Goal: Task Accomplishment & Management: Complete application form

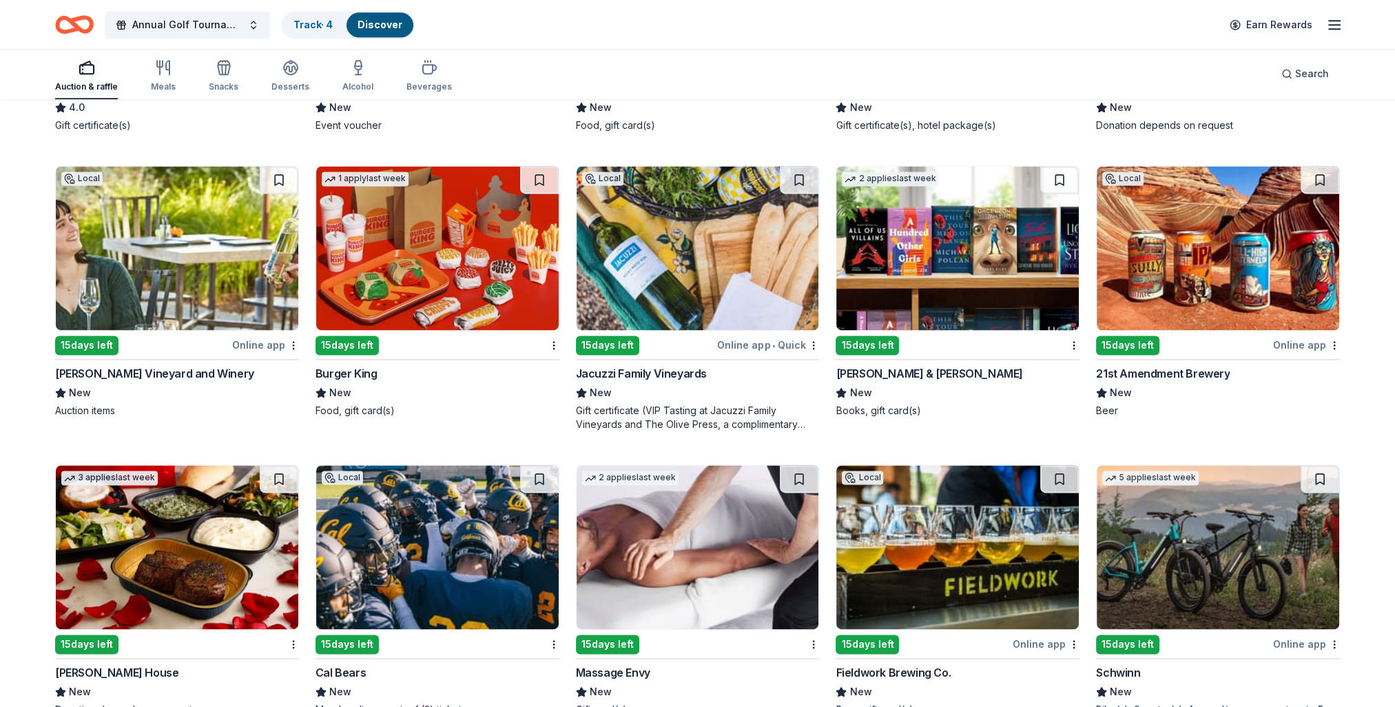
scroll to position [9504, 0]
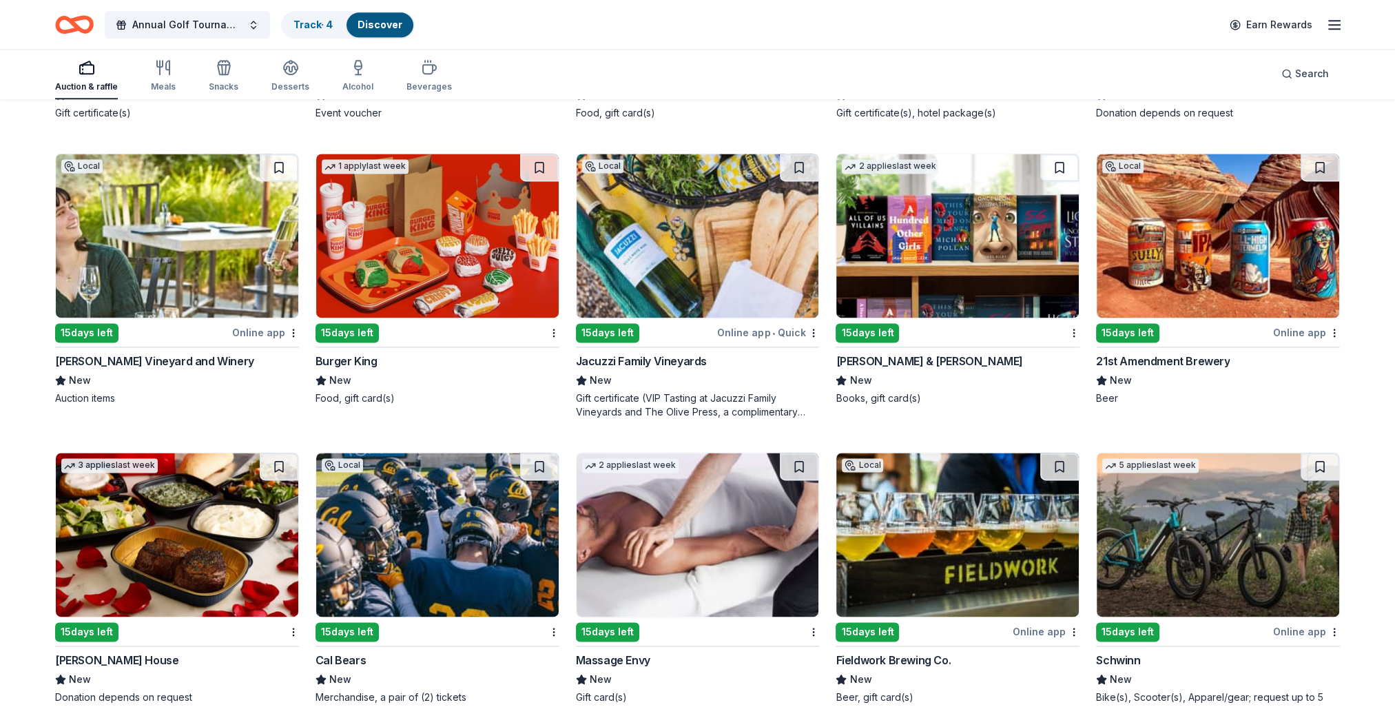
click at [725, 252] on img at bounding box center [698, 236] width 243 height 164
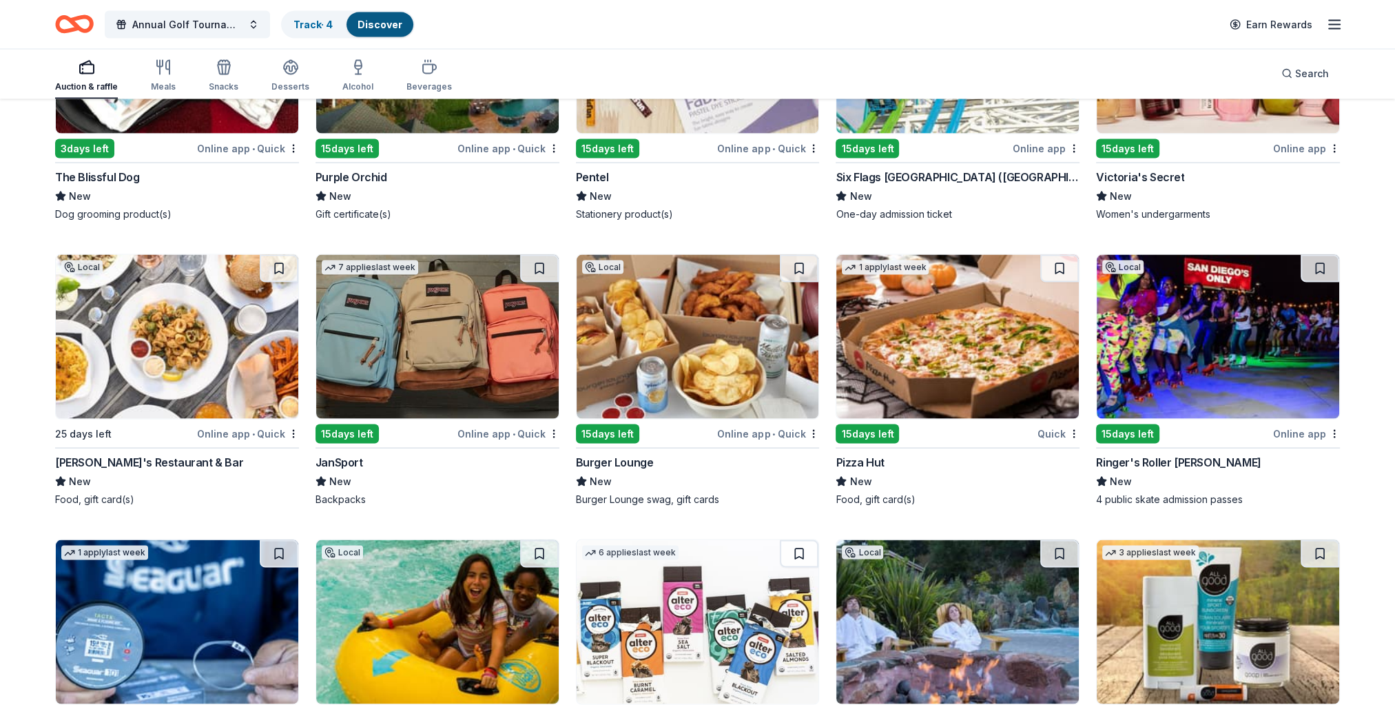
scroll to position [10606, 0]
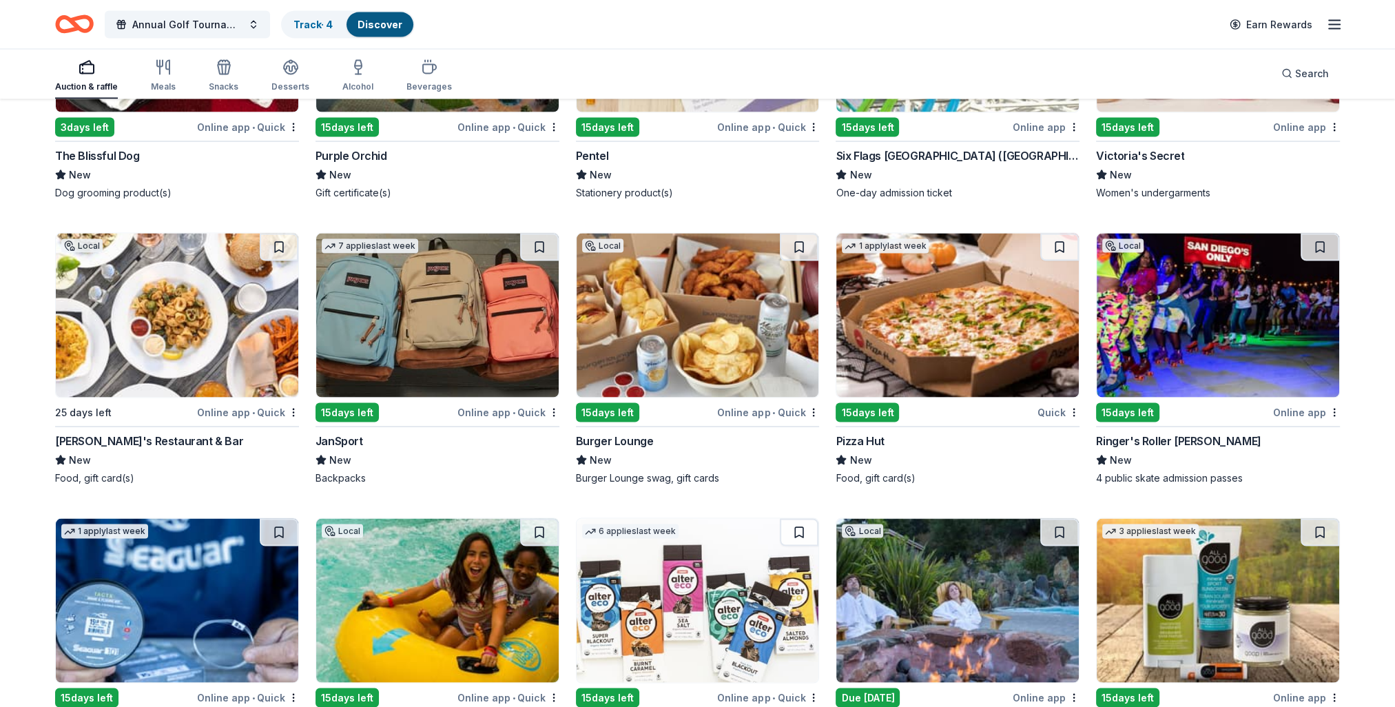
click at [188, 338] on img at bounding box center [177, 316] width 243 height 164
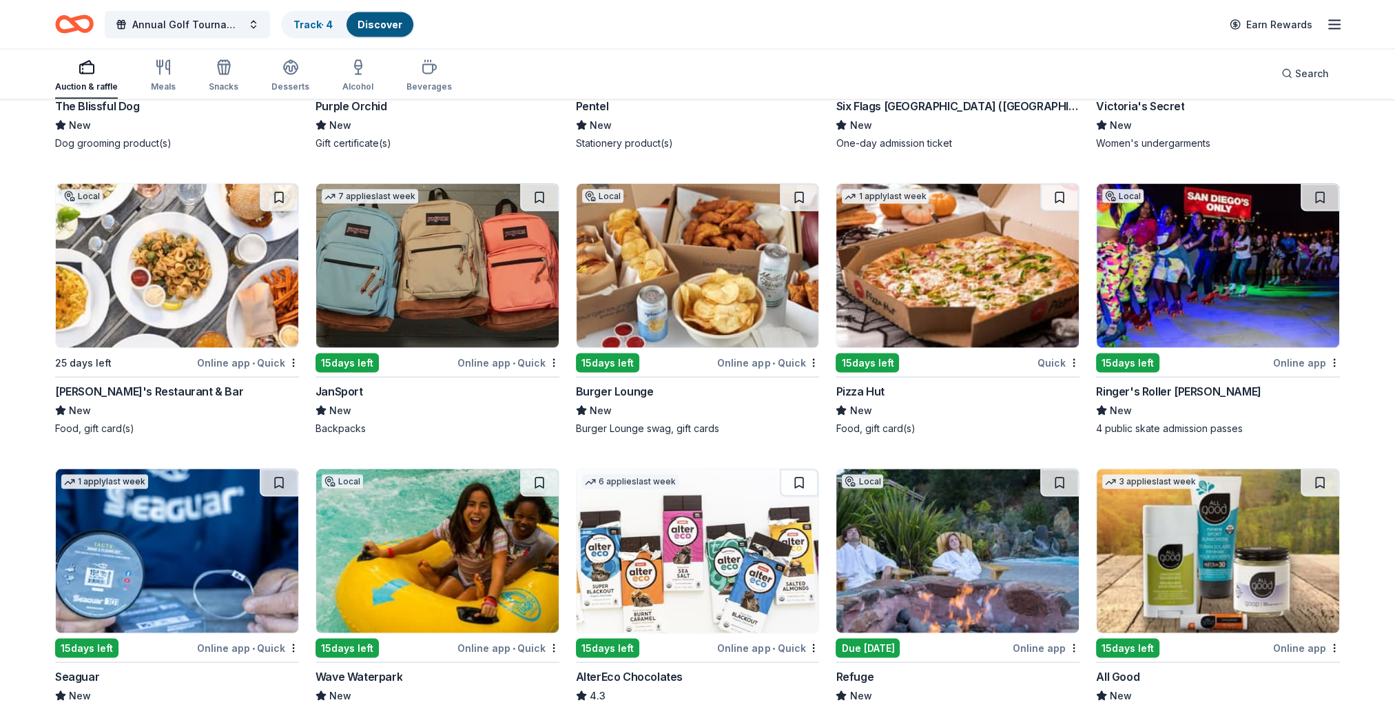
scroll to position [10744, 0]
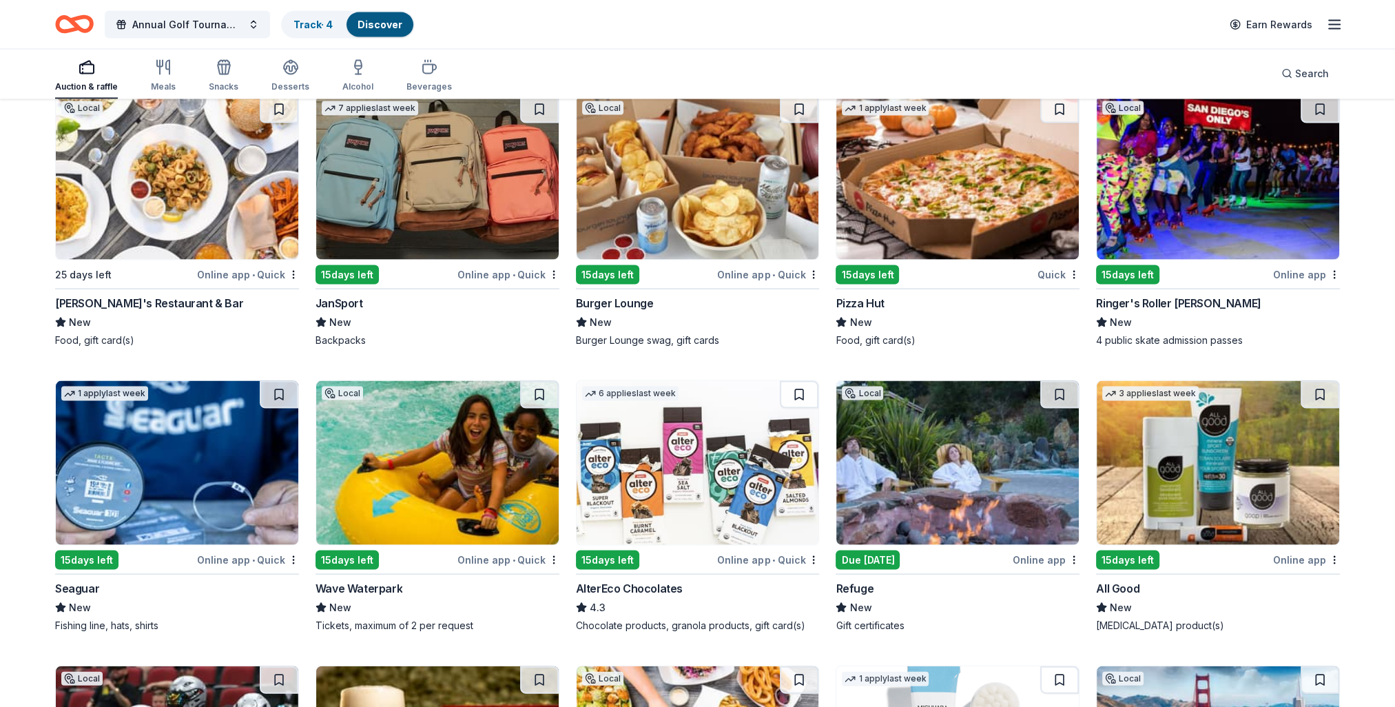
click at [945, 482] on img at bounding box center [957, 463] width 243 height 164
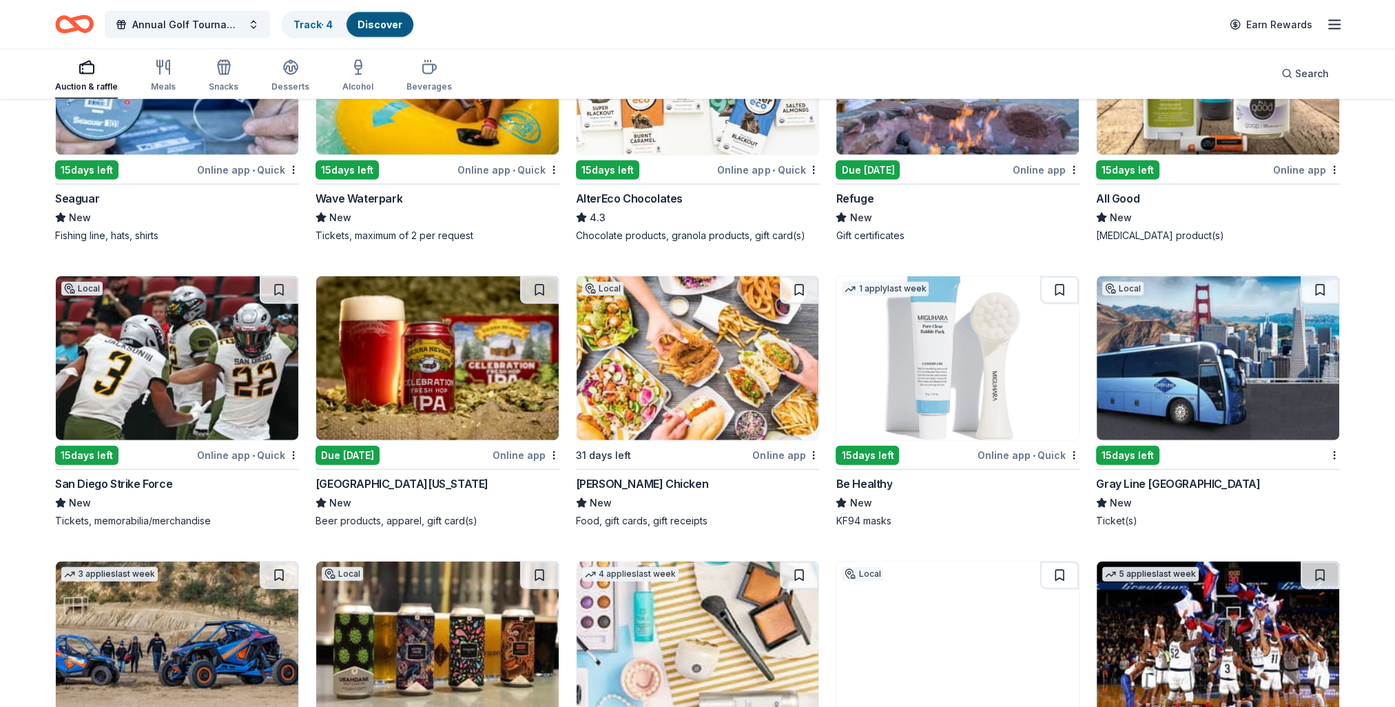
scroll to position [11157, 0]
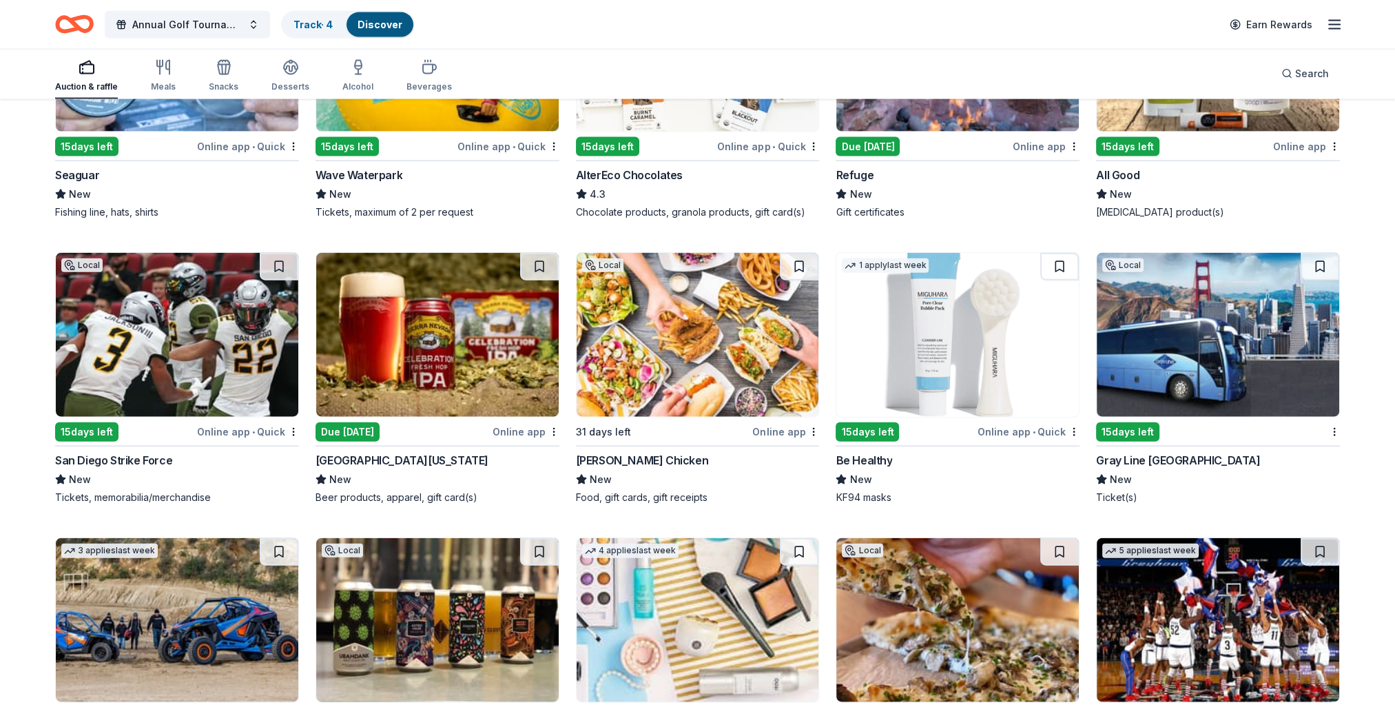
click at [674, 371] on img at bounding box center [698, 335] width 243 height 164
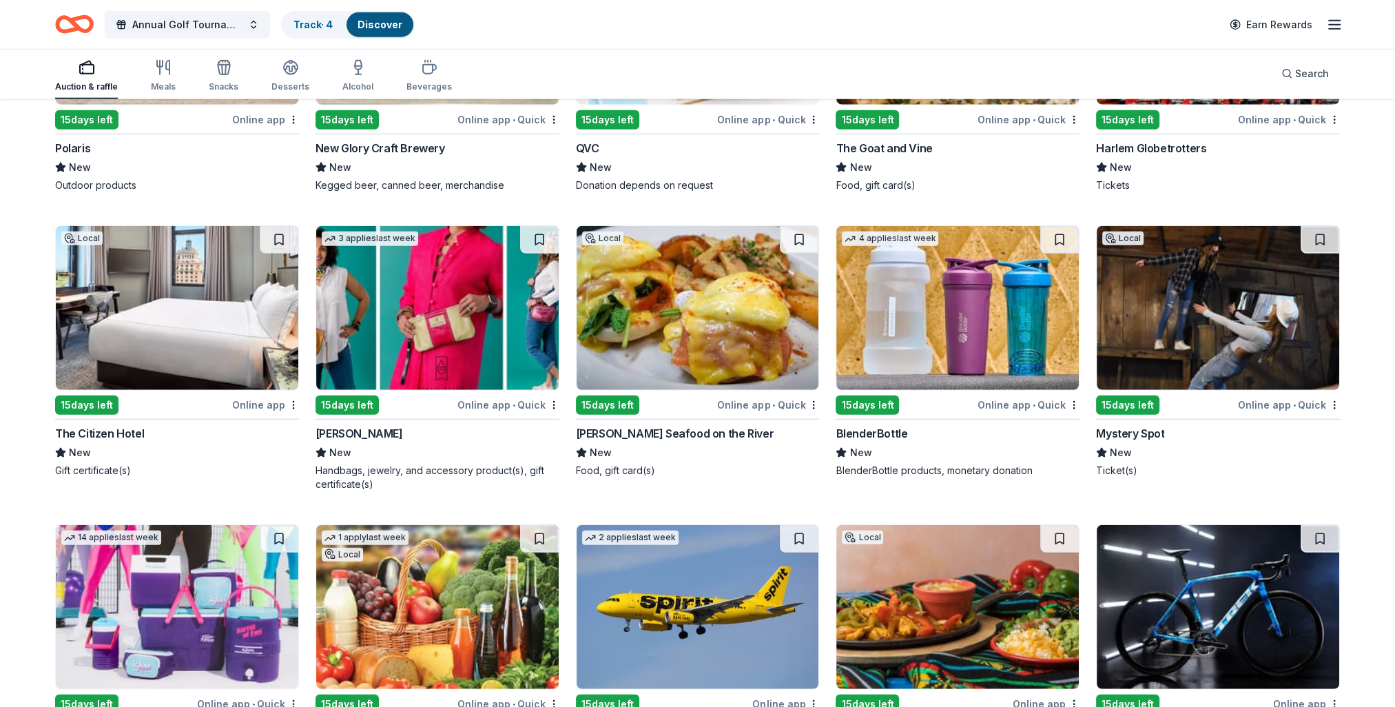
scroll to position [11757, 0]
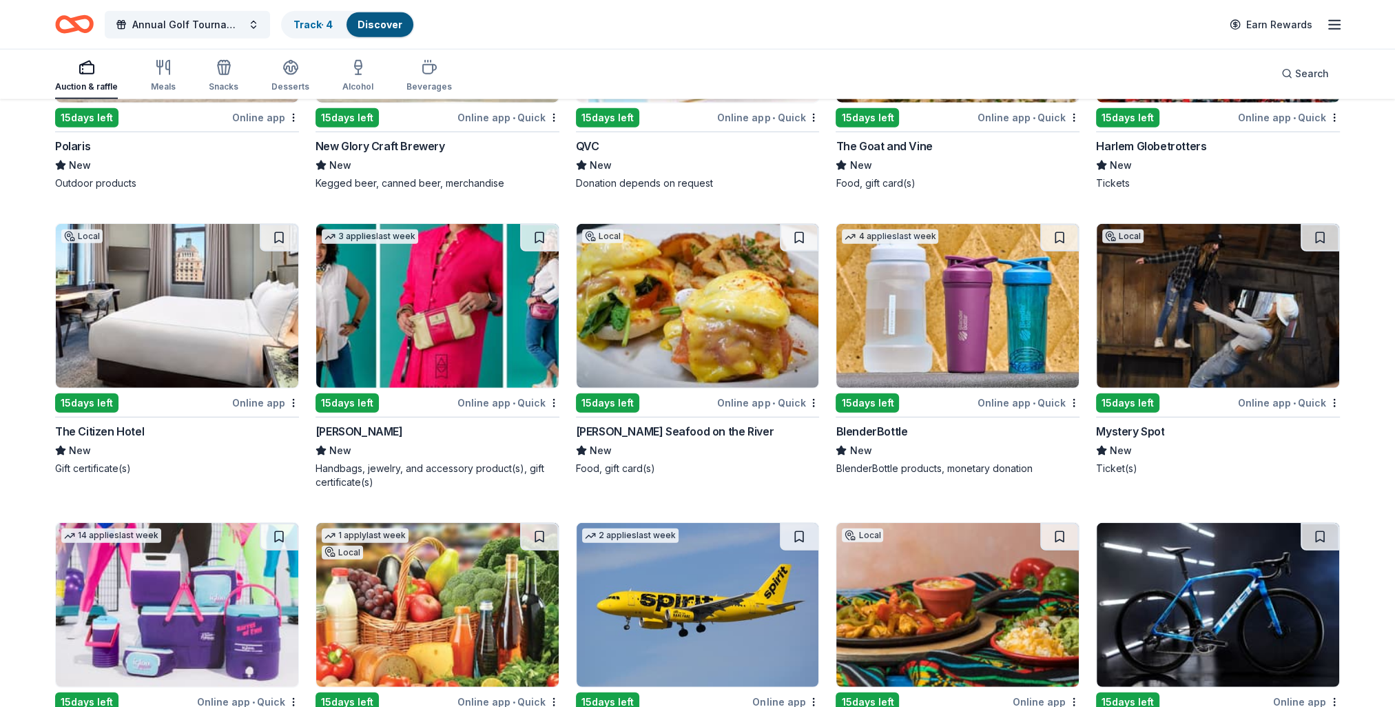
click at [155, 299] on img at bounding box center [177, 306] width 243 height 164
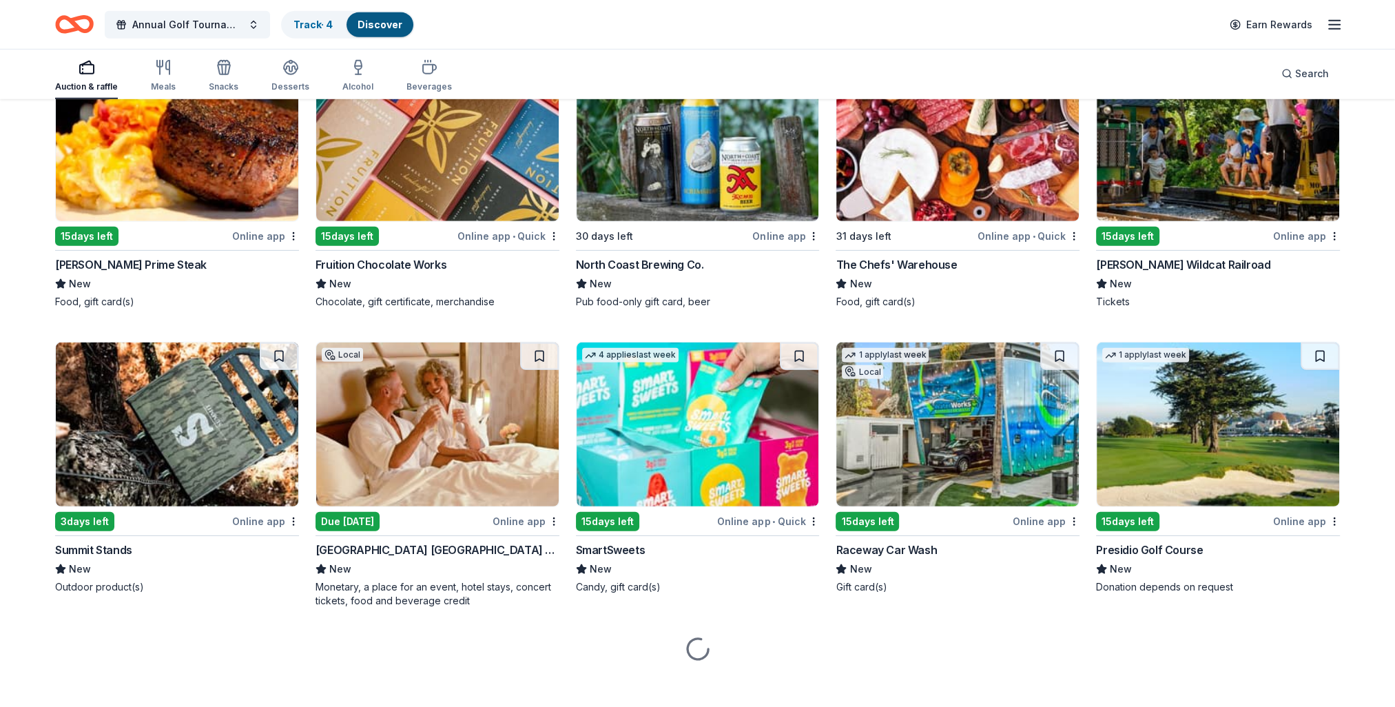
scroll to position [12525, 0]
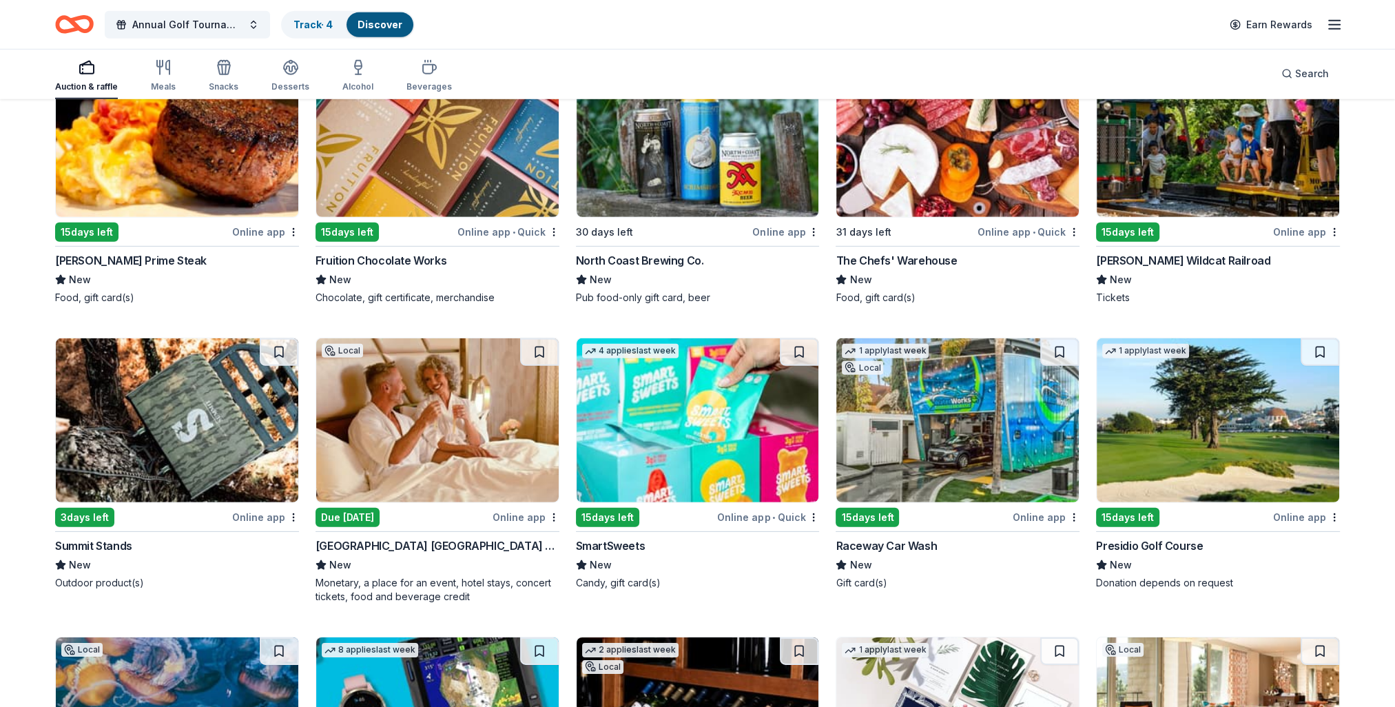
click at [1169, 416] on img at bounding box center [1218, 420] width 243 height 164
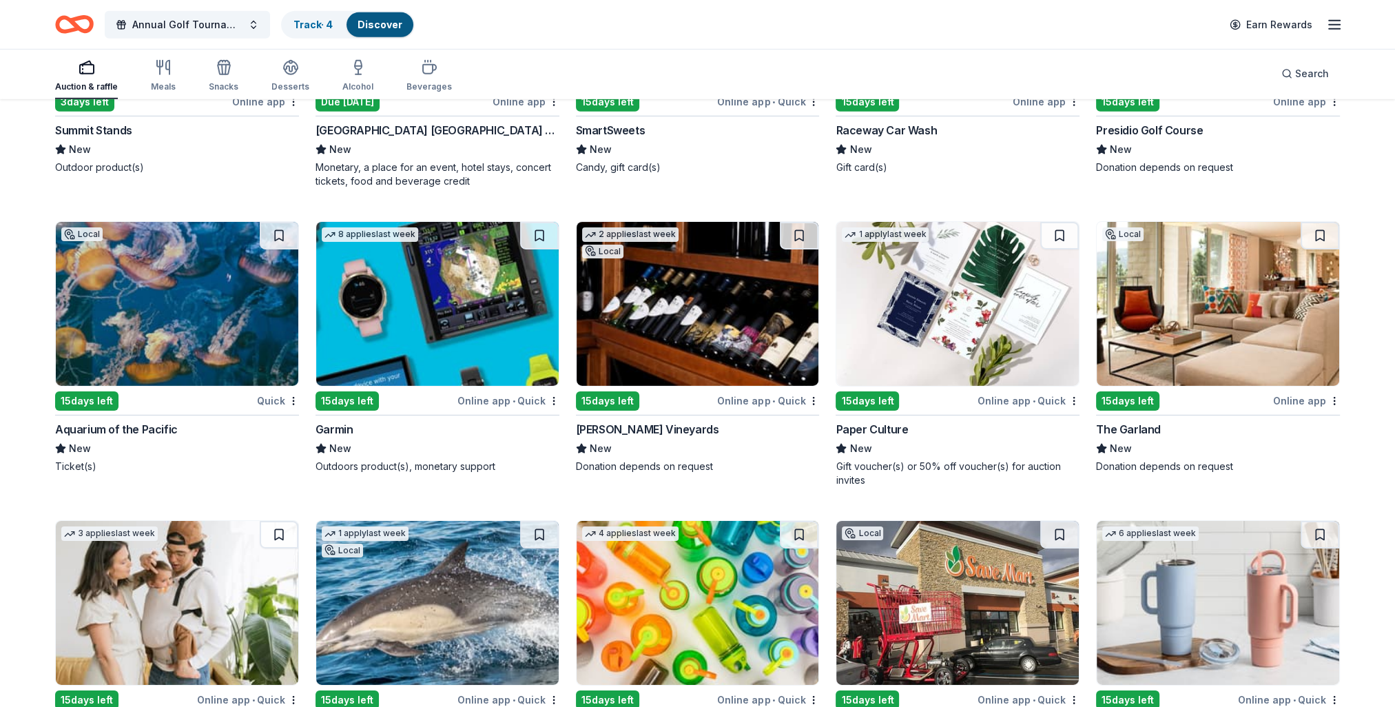
scroll to position [13008, 0]
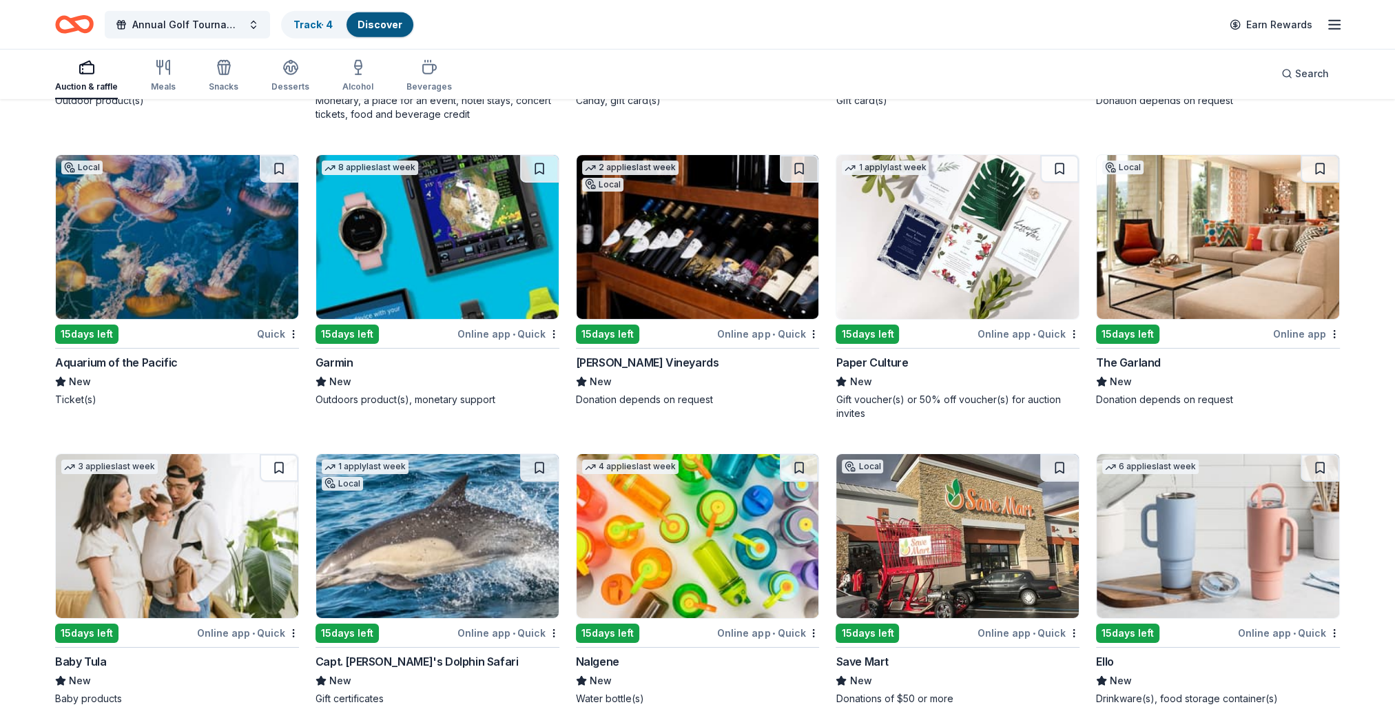
click at [708, 241] on img at bounding box center [698, 237] width 243 height 164
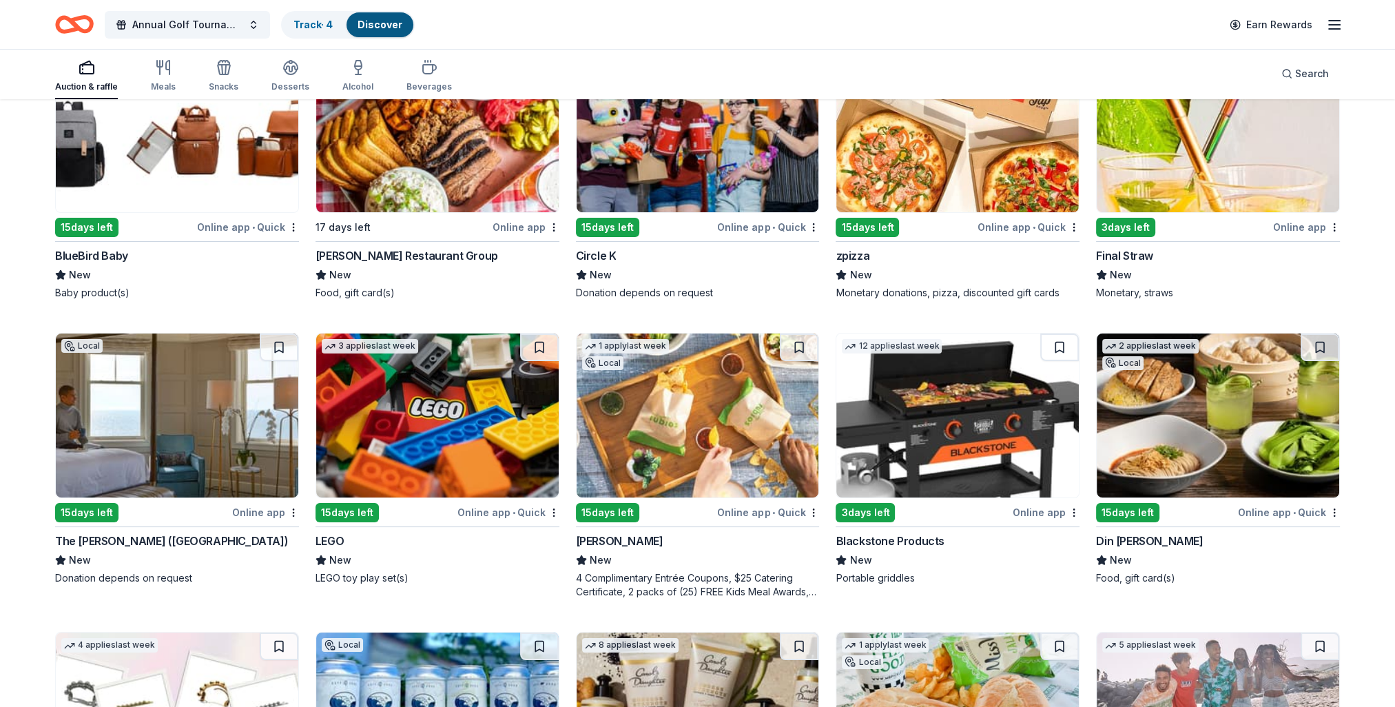
scroll to position [14110, 0]
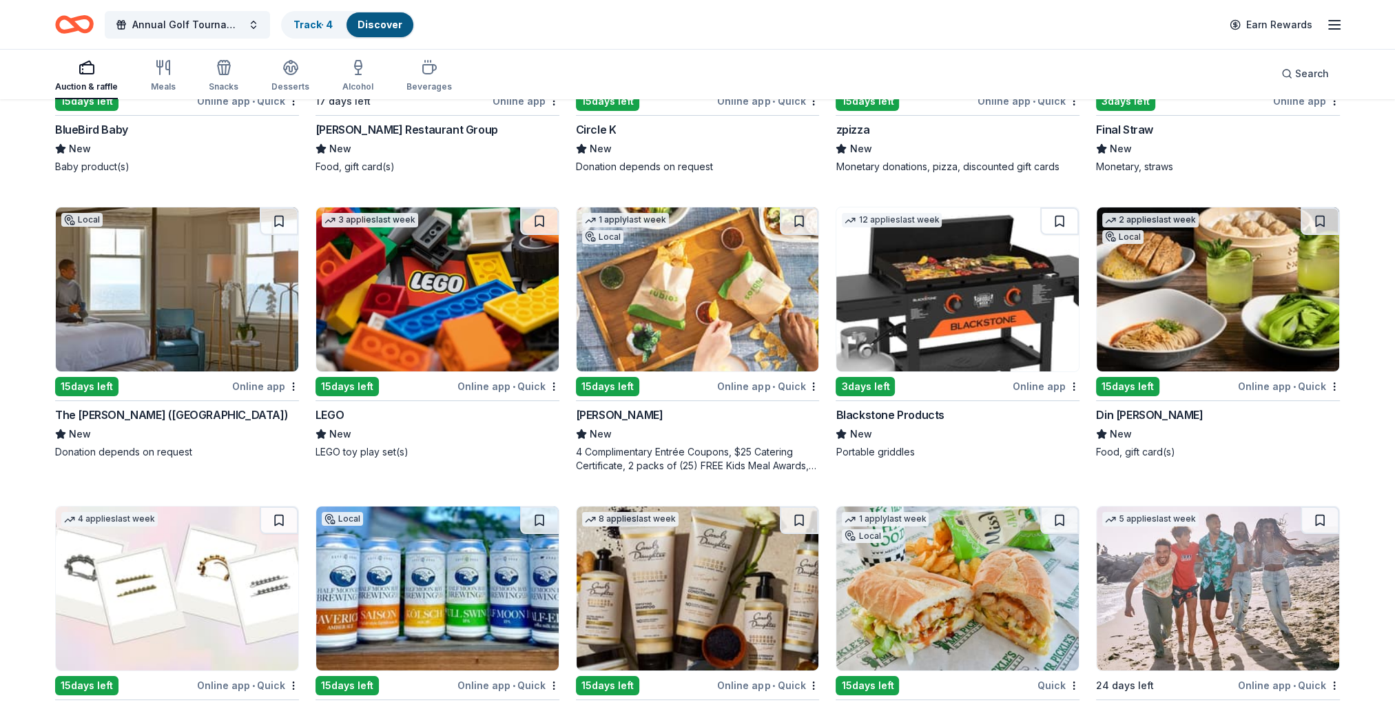
click at [149, 322] on img at bounding box center [177, 289] width 243 height 164
click at [1135, 298] on img at bounding box center [1218, 289] width 243 height 164
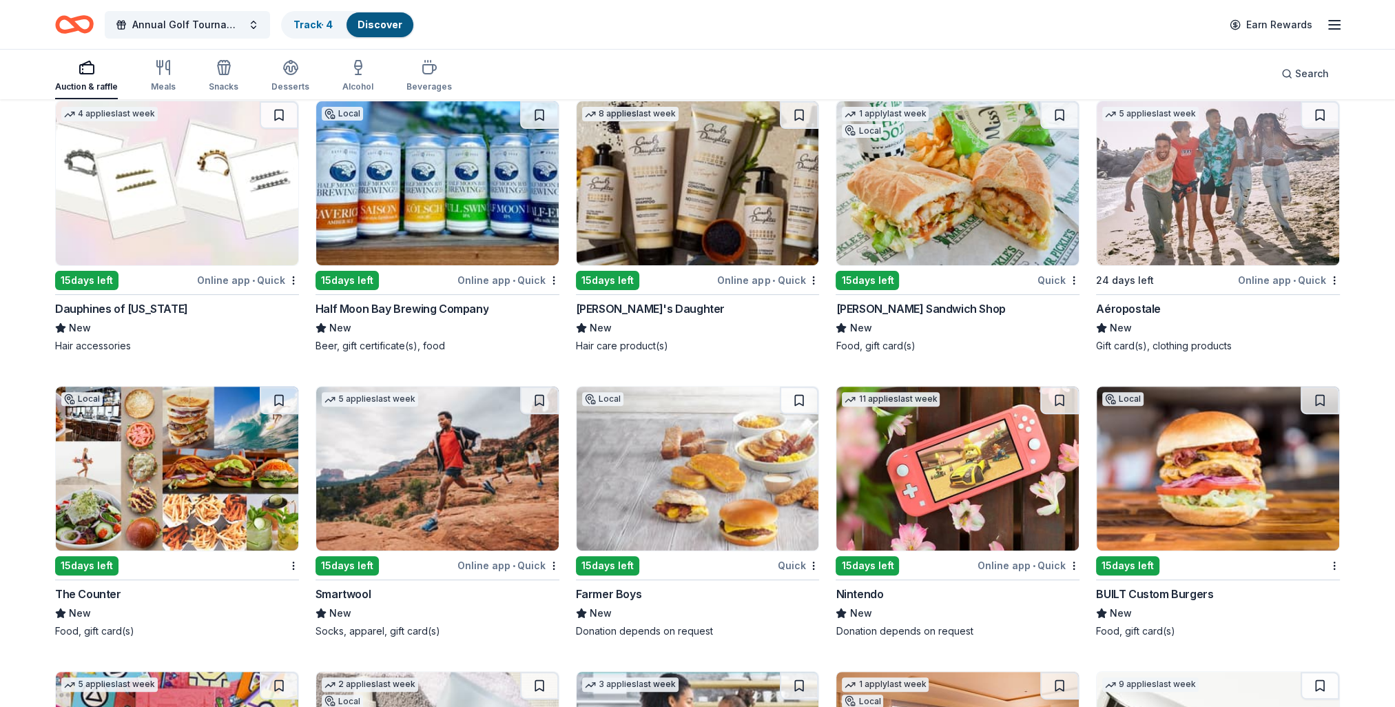
scroll to position [14676, 0]
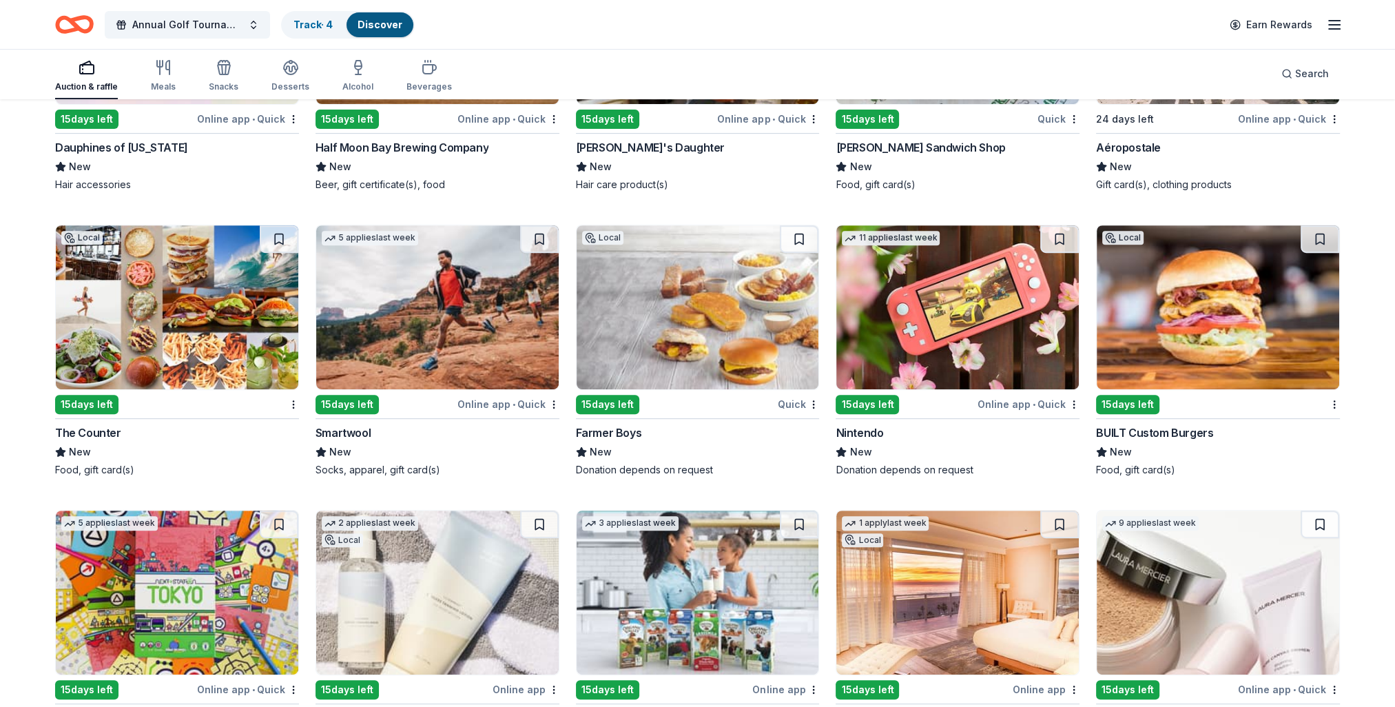
click at [966, 345] on img at bounding box center [957, 307] width 243 height 164
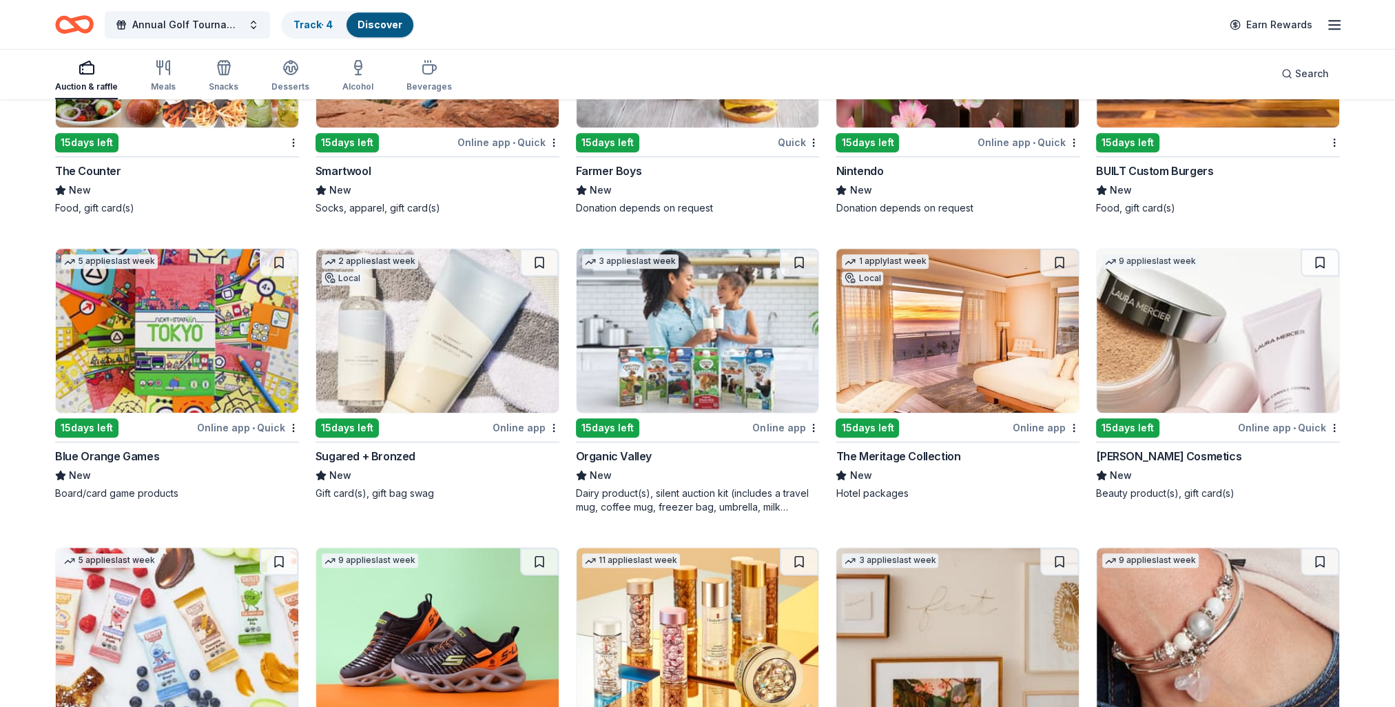
scroll to position [14985, 0]
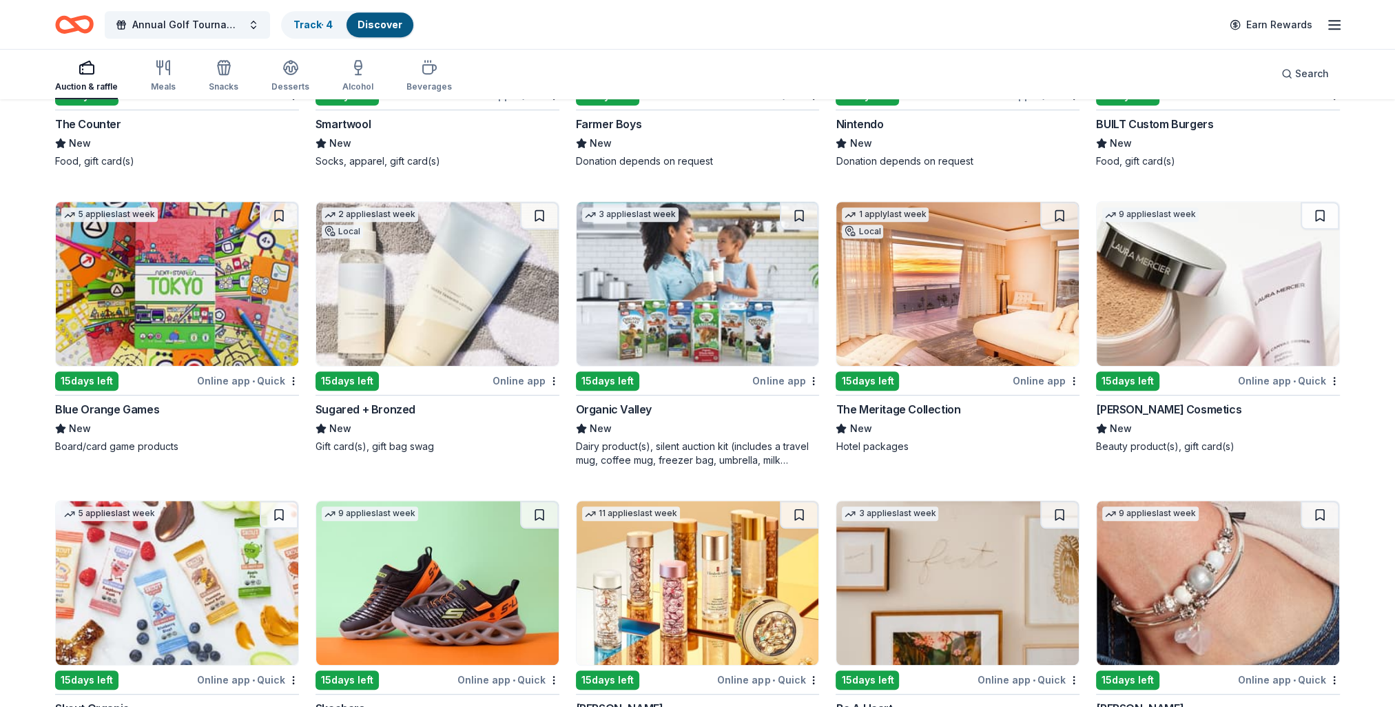
click at [912, 273] on img at bounding box center [957, 284] width 243 height 164
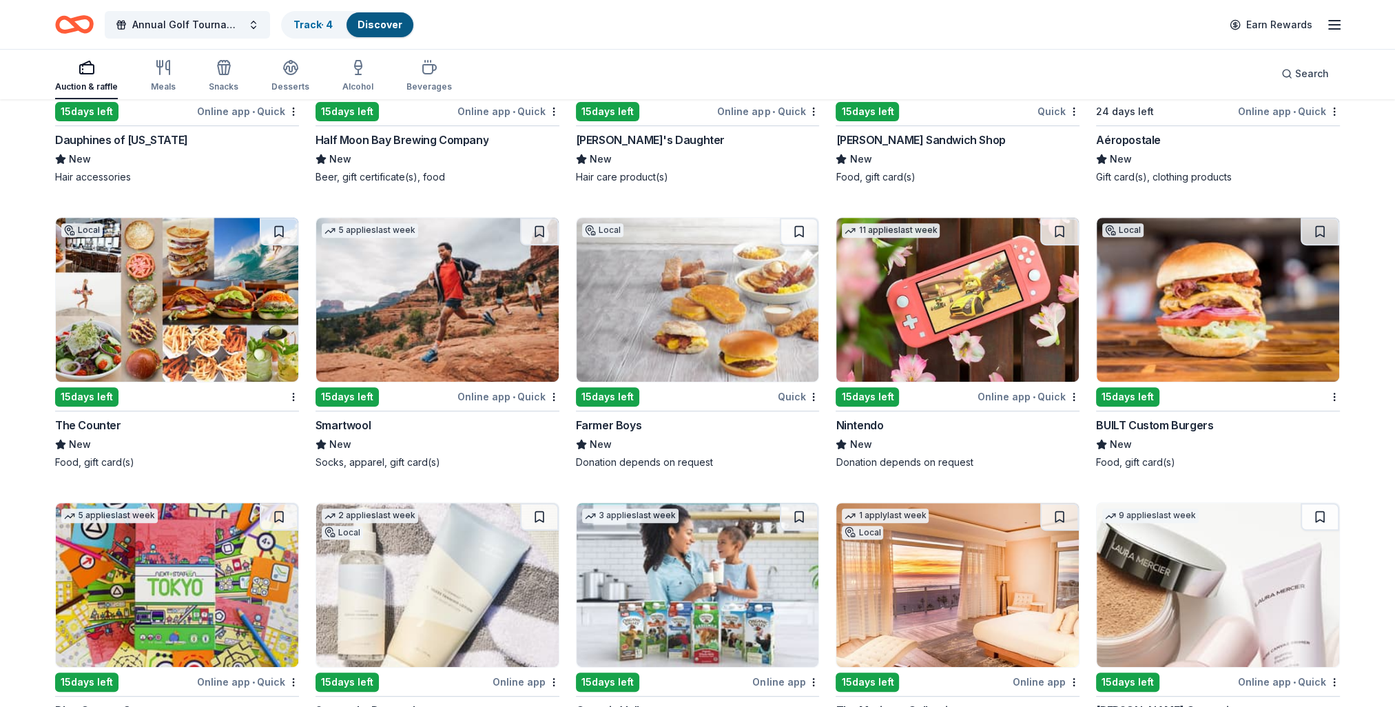
scroll to position [14439, 0]
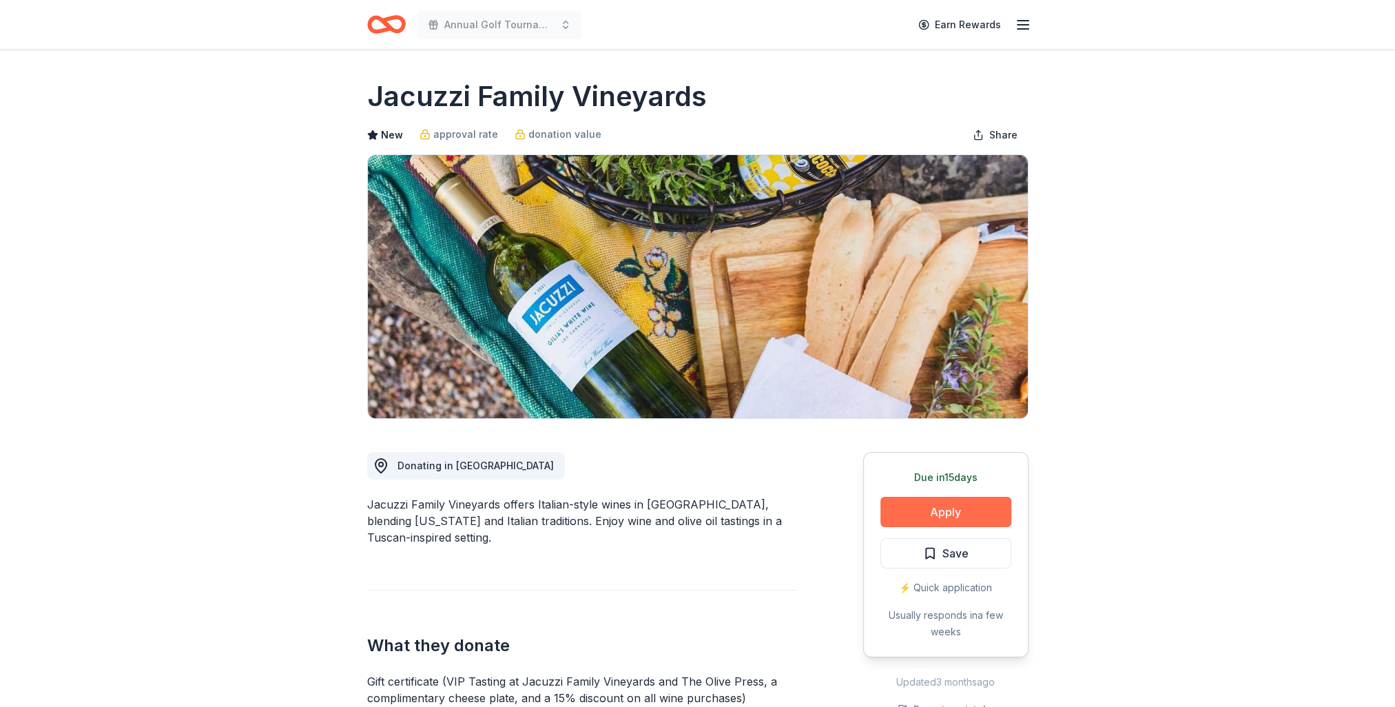
click at [937, 514] on button "Apply" at bounding box center [945, 512] width 131 height 30
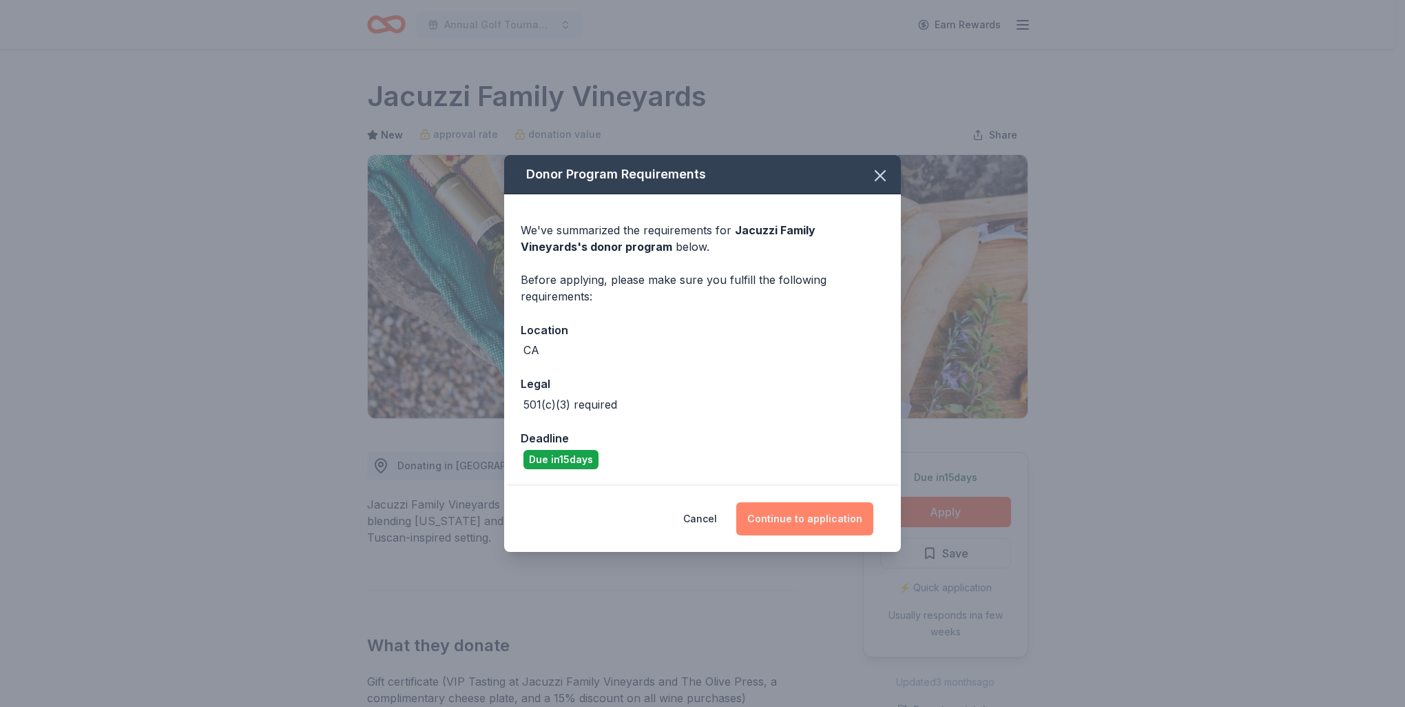
click at [792, 524] on button "Continue to application" at bounding box center [805, 518] width 137 height 33
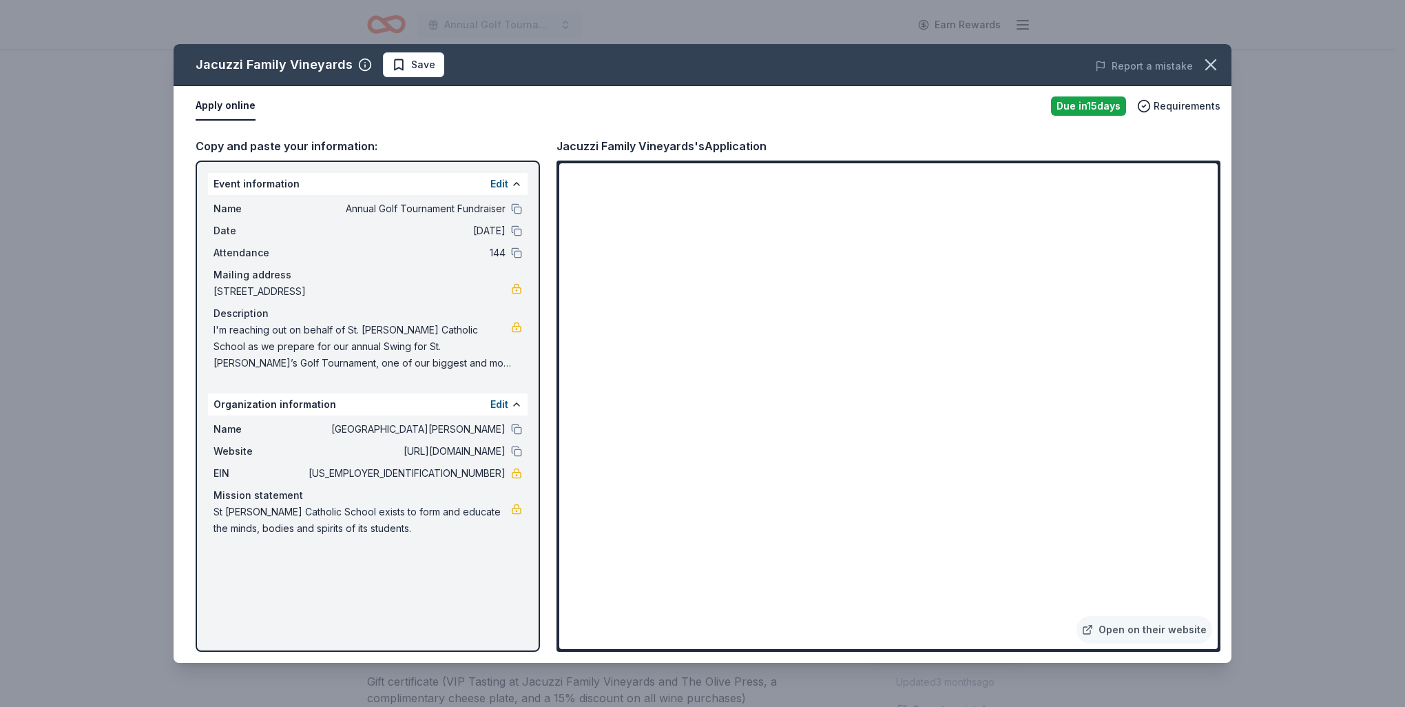
click at [150, 265] on div "Jacuzzi Family Vineyards Save Report a mistake Apply online Due in 15 days Requ…" at bounding box center [702, 353] width 1405 height 707
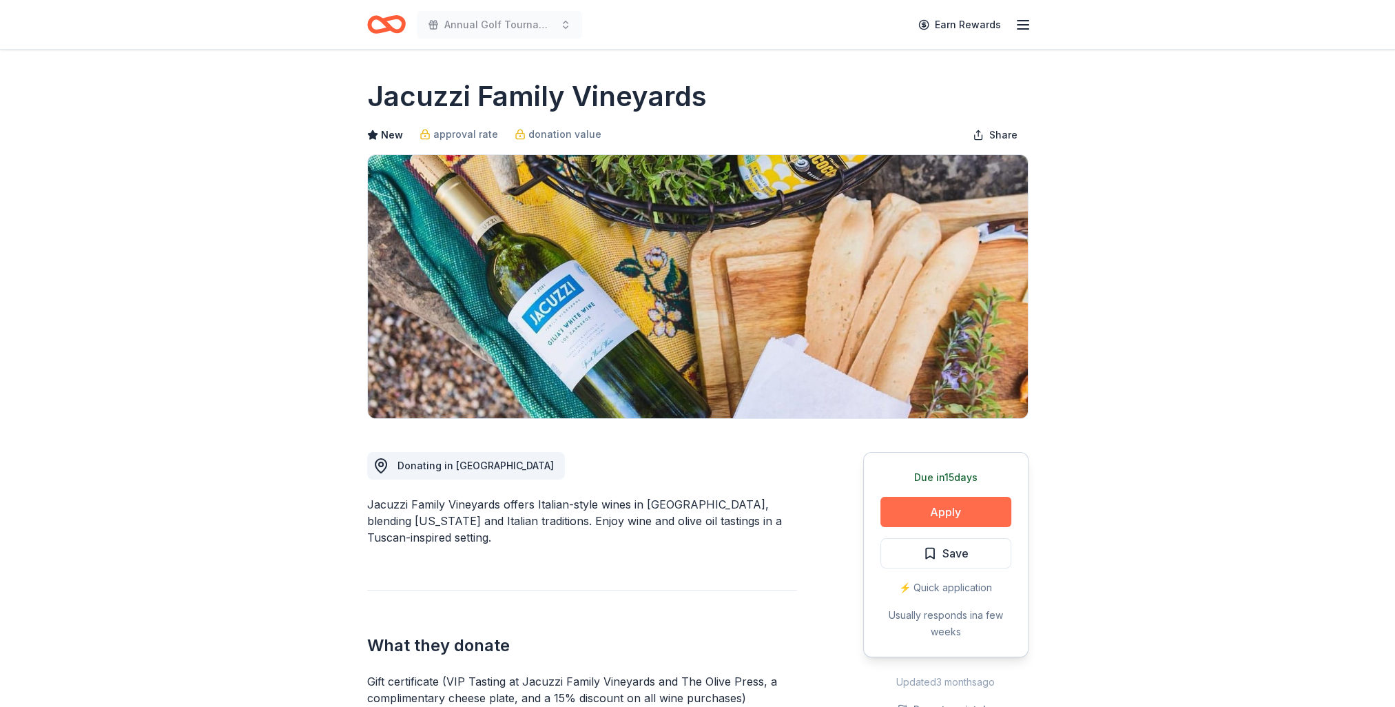
drag, startPoint x: 926, startPoint y: 495, endPoint x: 927, endPoint y: 502, distance: 7.6
click at [927, 502] on div "Due in 15 days Apply Save ⚡️ Quick application Usually responds in a few weeks" at bounding box center [945, 554] width 165 height 205
click at [927, 511] on button "Apply" at bounding box center [945, 512] width 131 height 30
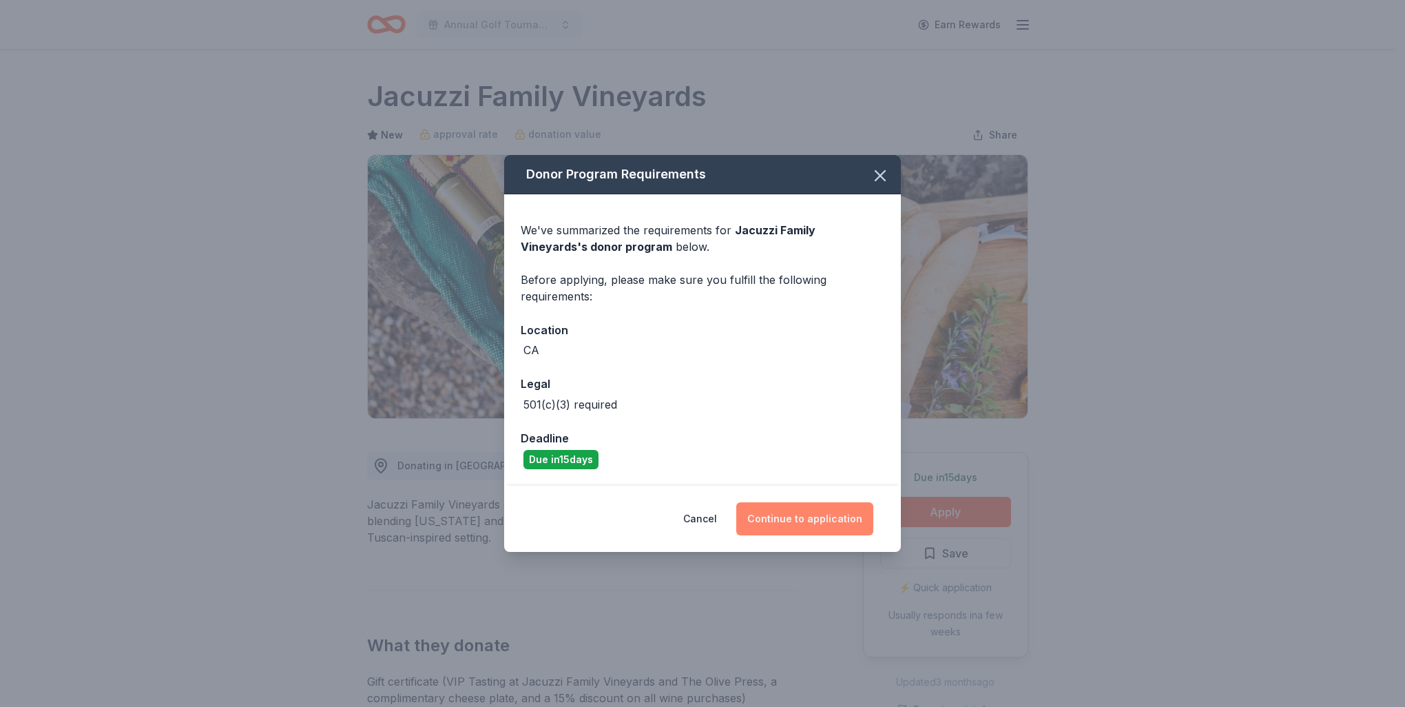
click at [794, 527] on button "Continue to application" at bounding box center [805, 518] width 137 height 33
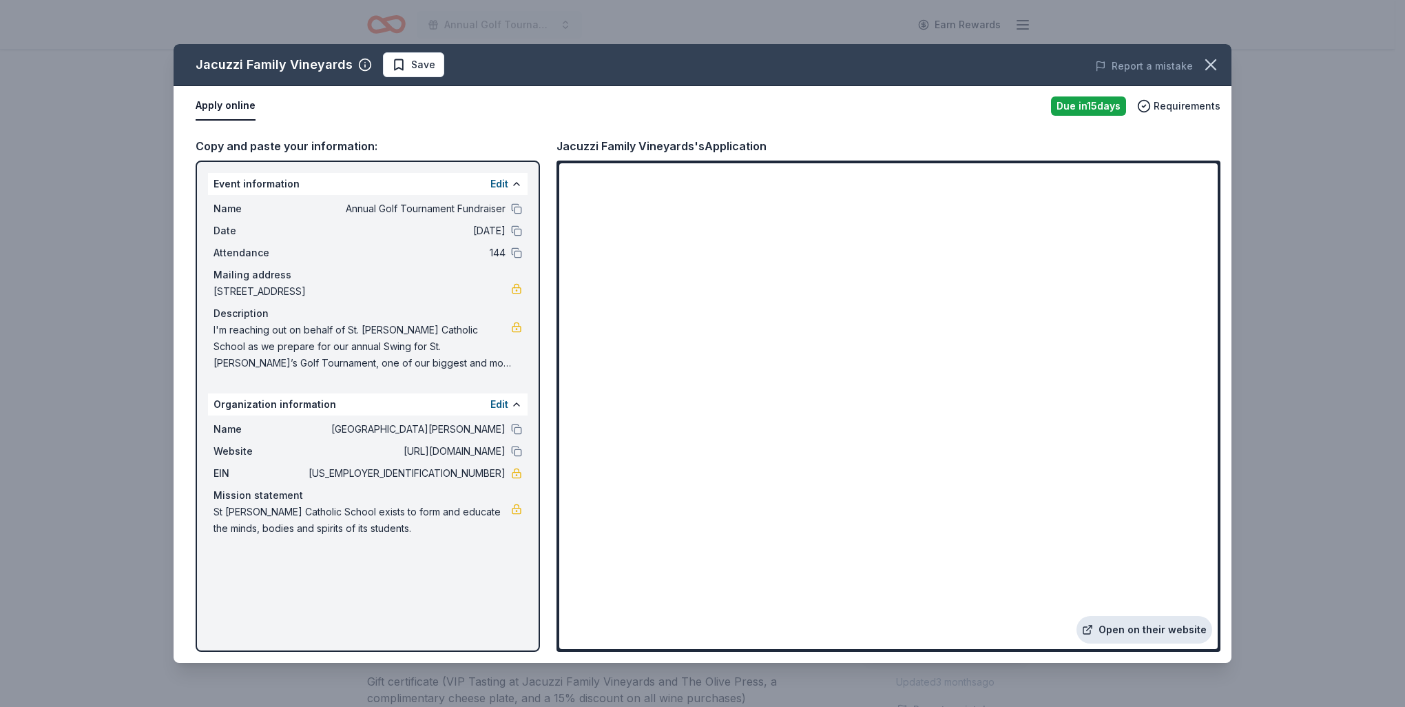
click at [1160, 632] on link "Open on their website" at bounding box center [1145, 630] width 136 height 28
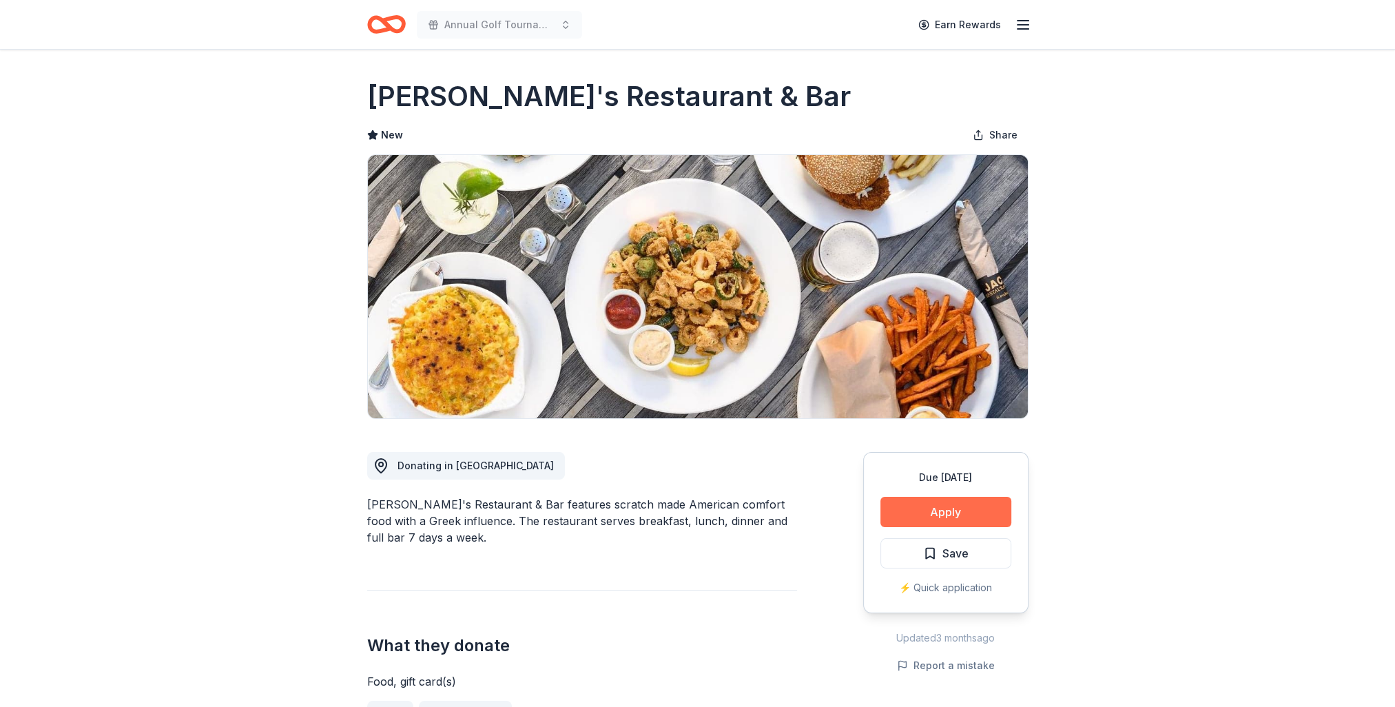
click at [931, 511] on button "Apply" at bounding box center [945, 512] width 131 height 30
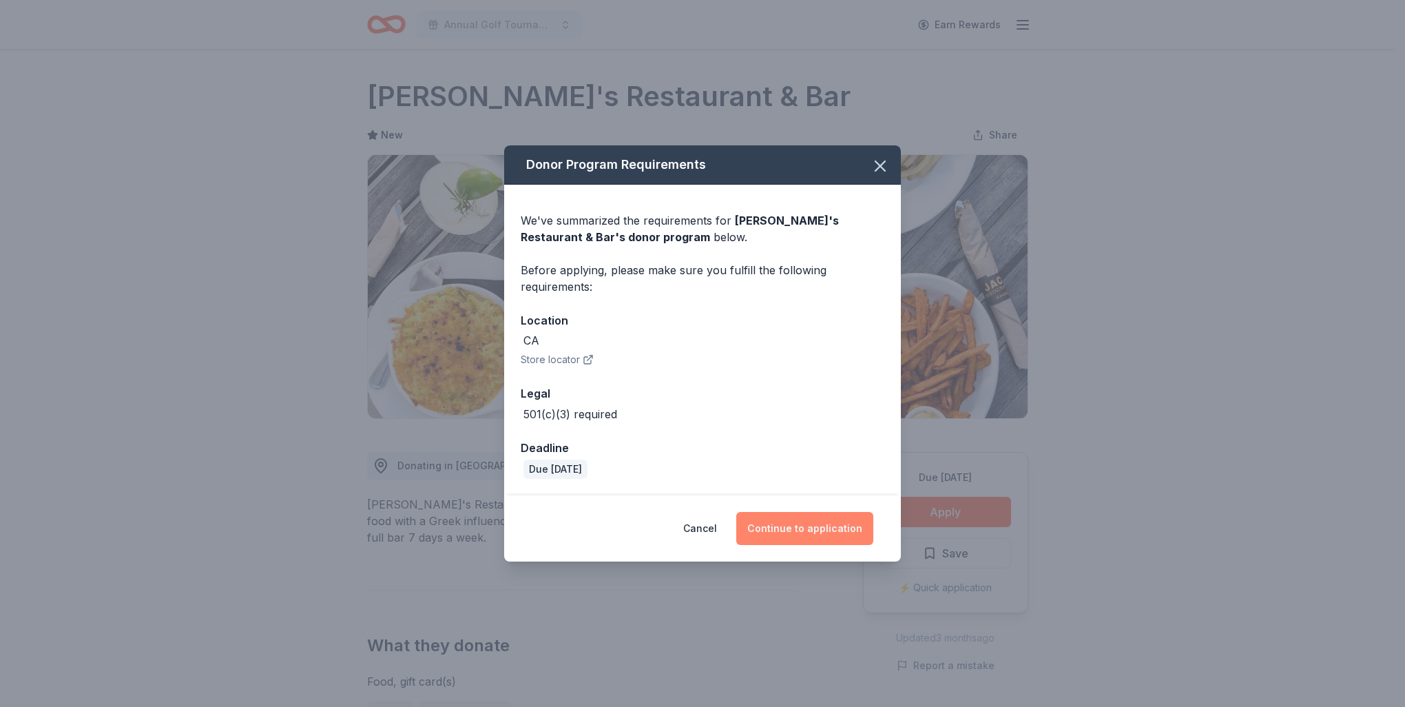
click at [788, 531] on button "Continue to application" at bounding box center [805, 528] width 137 height 33
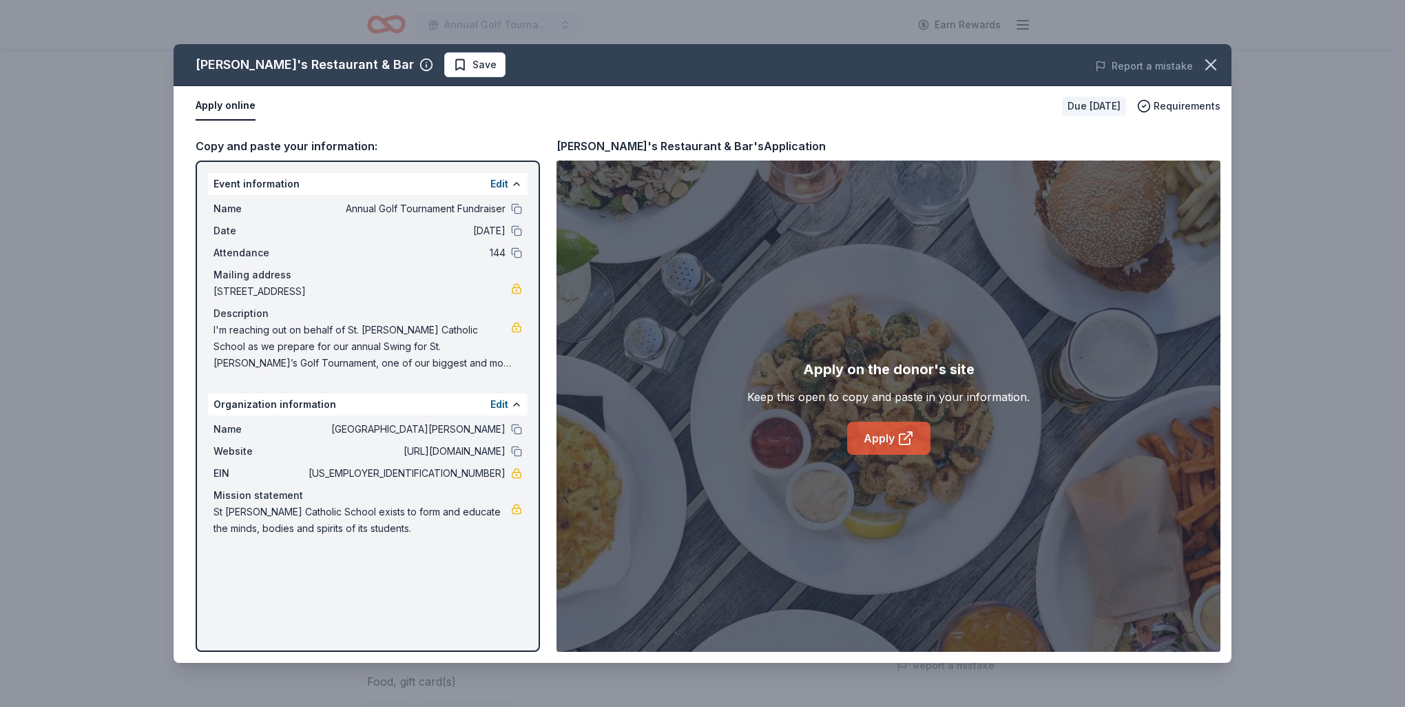
click at [873, 434] on link "Apply" at bounding box center [888, 438] width 83 height 33
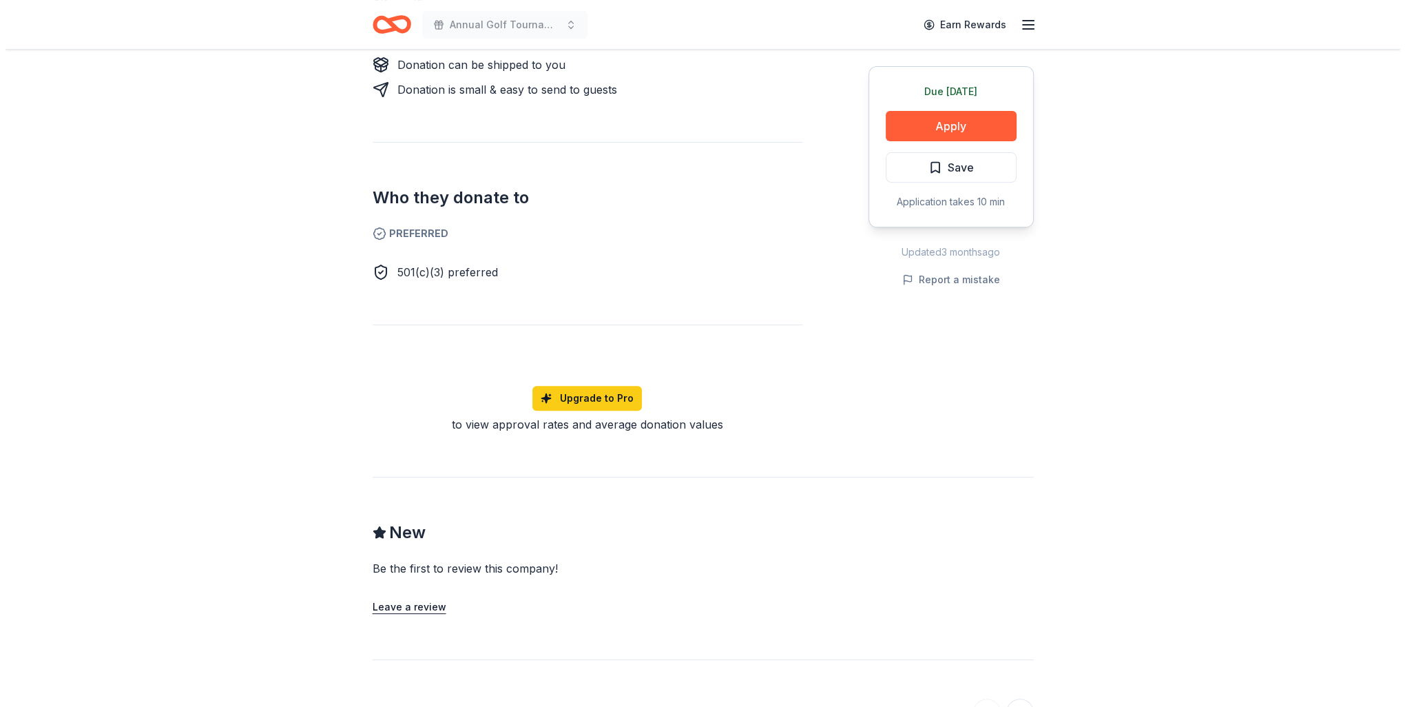
scroll to position [344, 0]
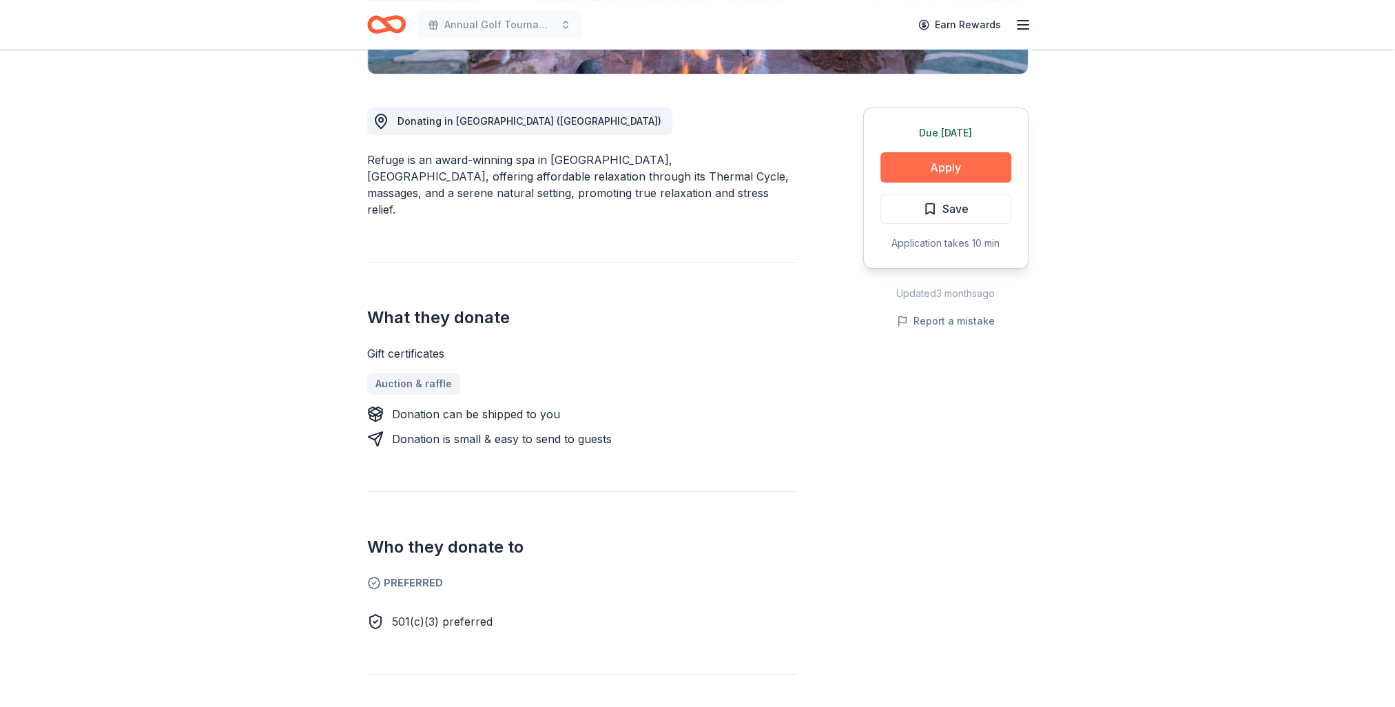
click at [924, 177] on button "Apply" at bounding box center [945, 167] width 131 height 30
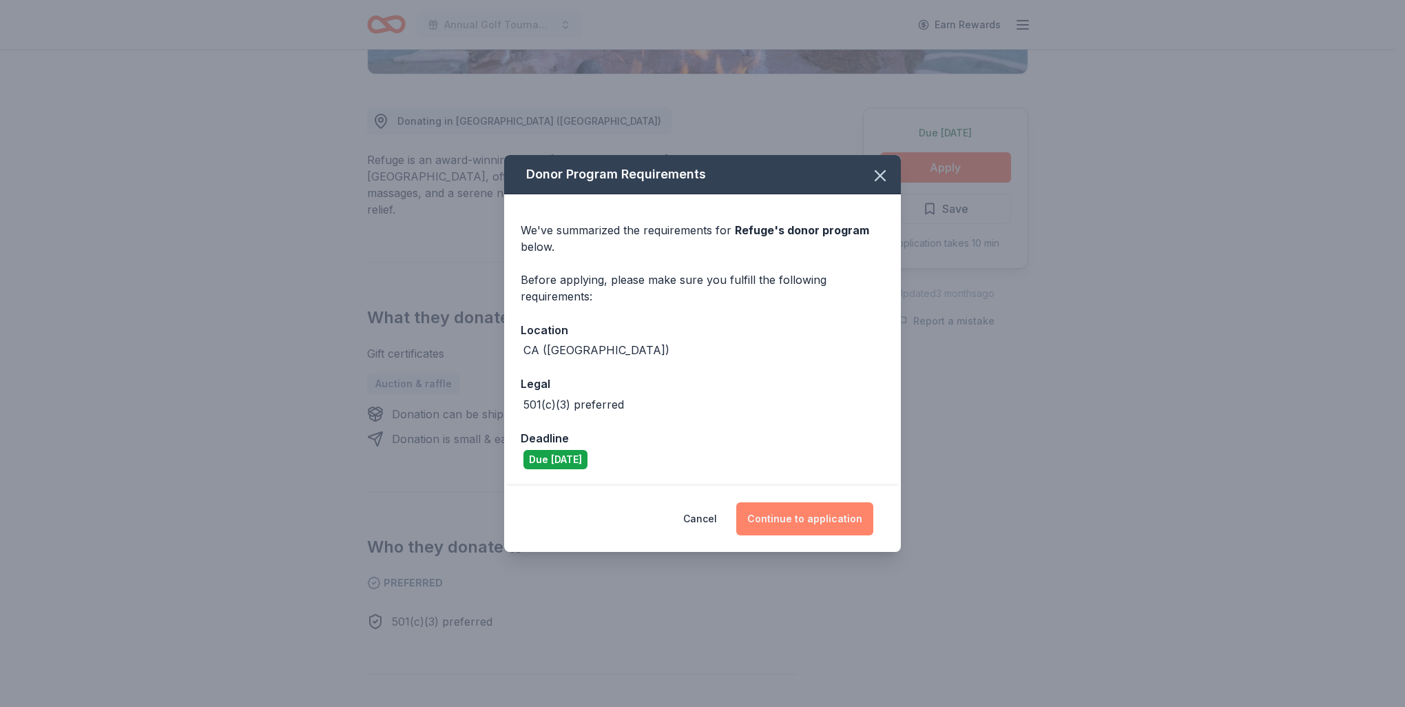
click at [791, 522] on button "Continue to application" at bounding box center [805, 518] width 137 height 33
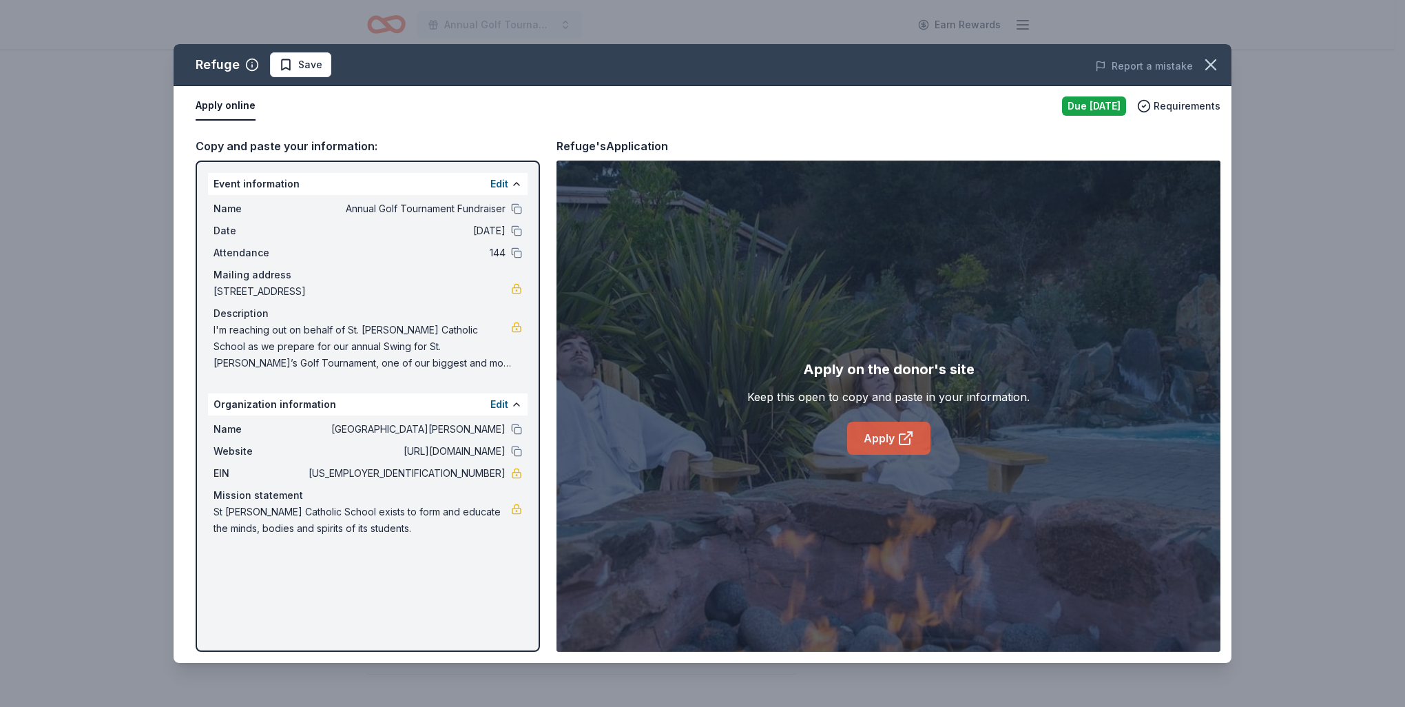
click at [879, 434] on link "Apply" at bounding box center [888, 438] width 83 height 33
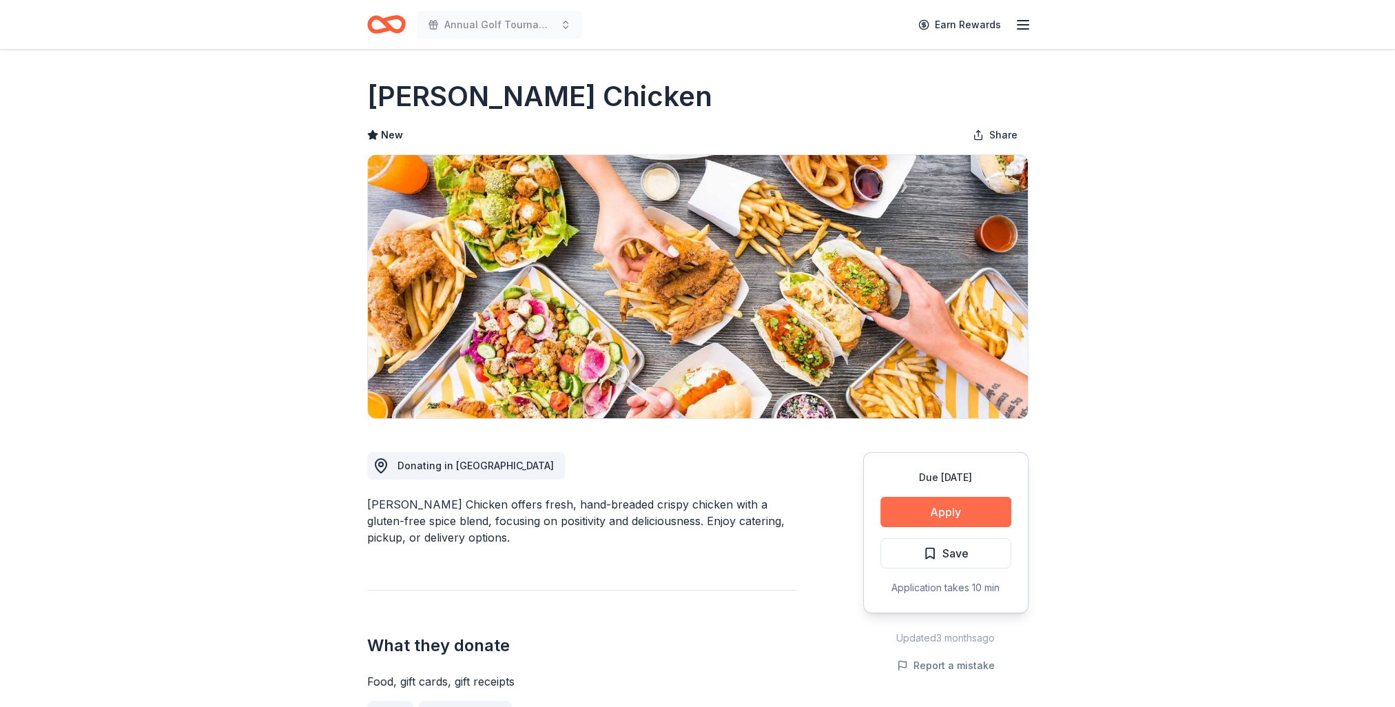
click at [945, 513] on button "Apply" at bounding box center [945, 512] width 131 height 30
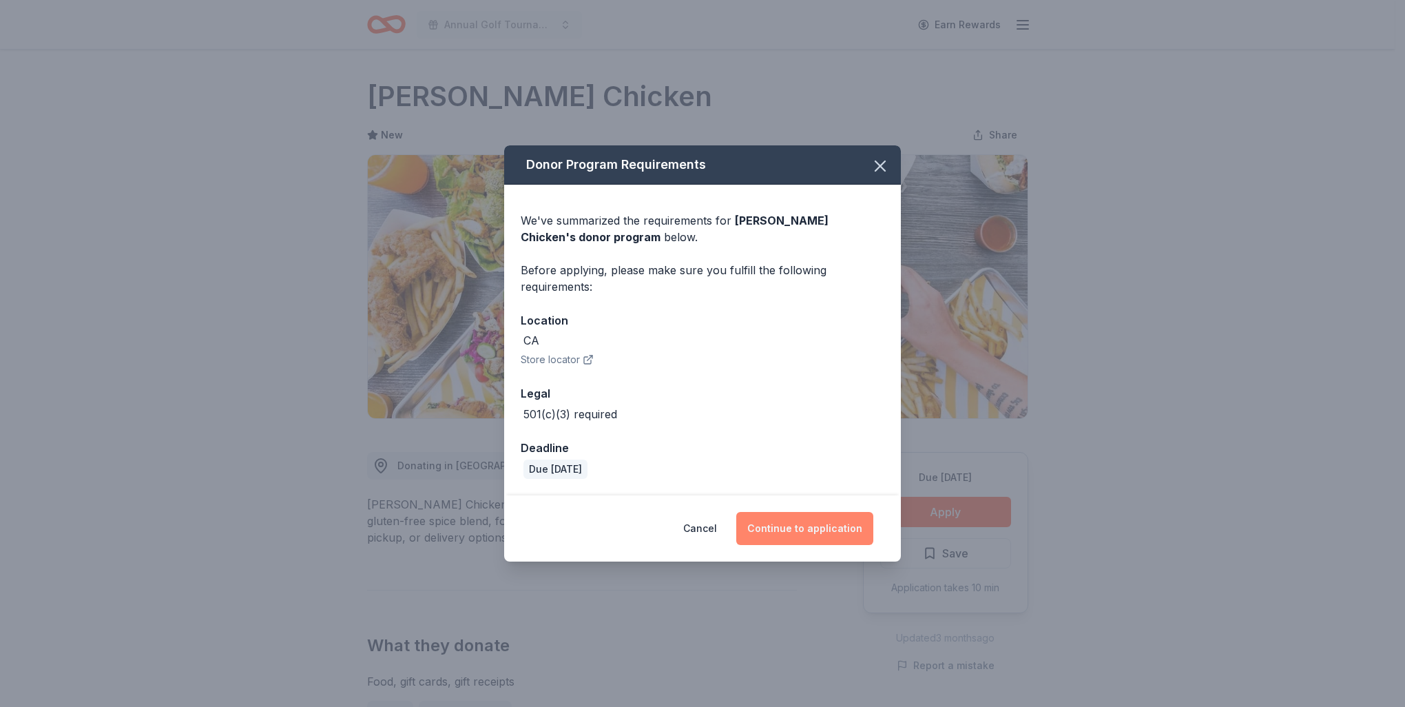
click at [799, 530] on button "Continue to application" at bounding box center [805, 528] width 137 height 33
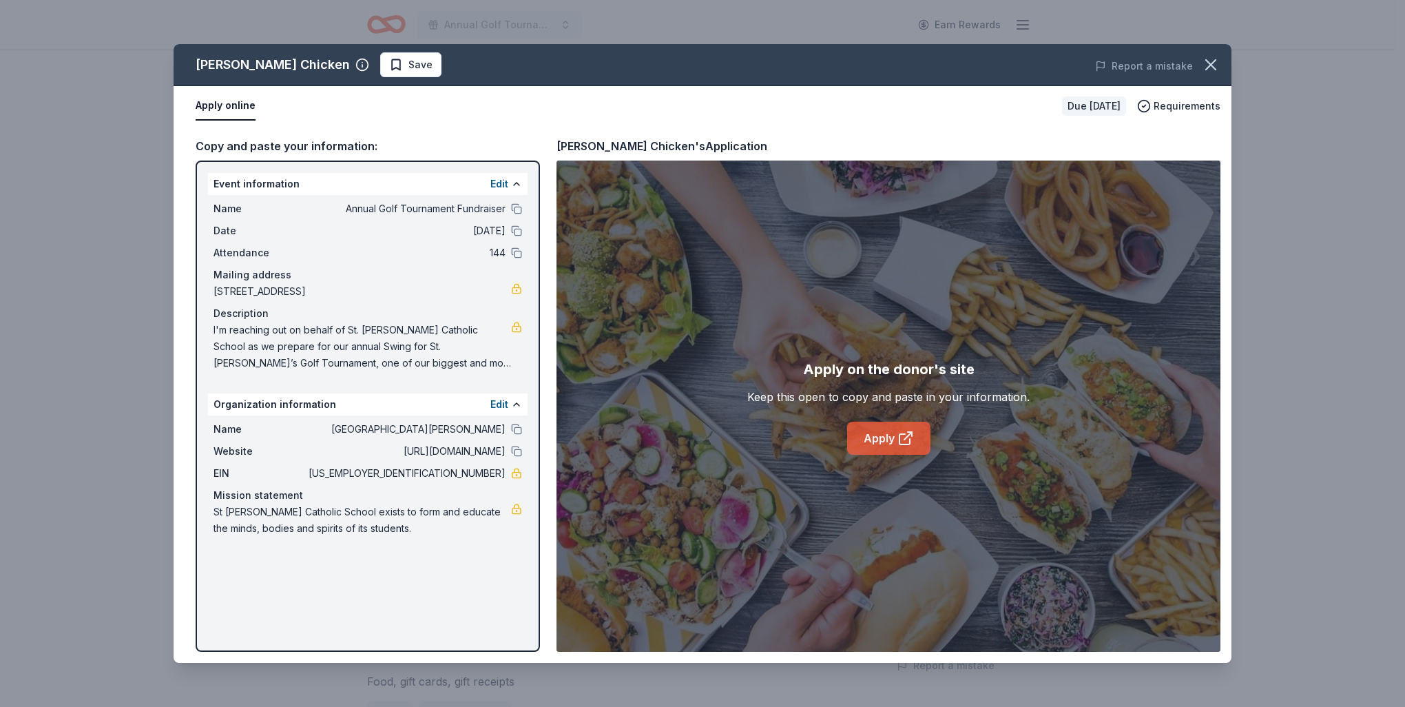
click at [885, 433] on link "Apply" at bounding box center [888, 438] width 83 height 33
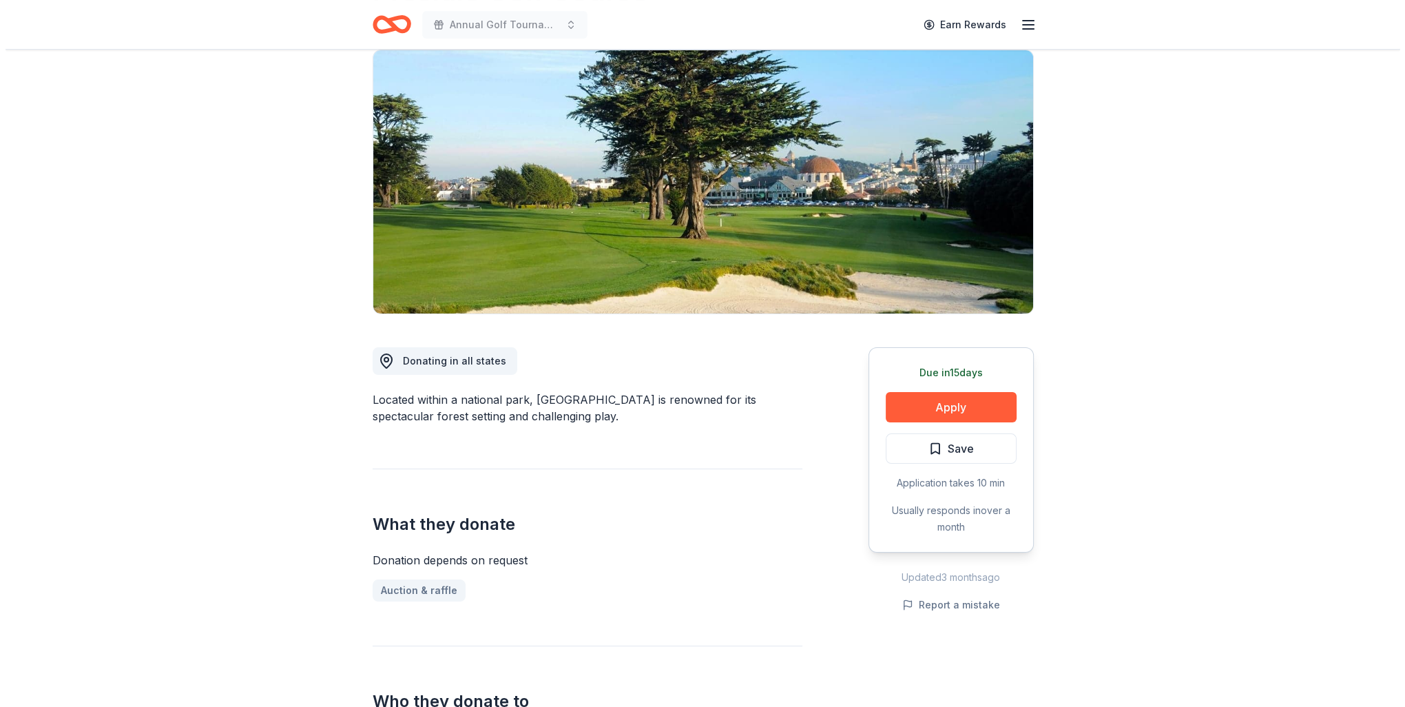
scroll to position [69, 0]
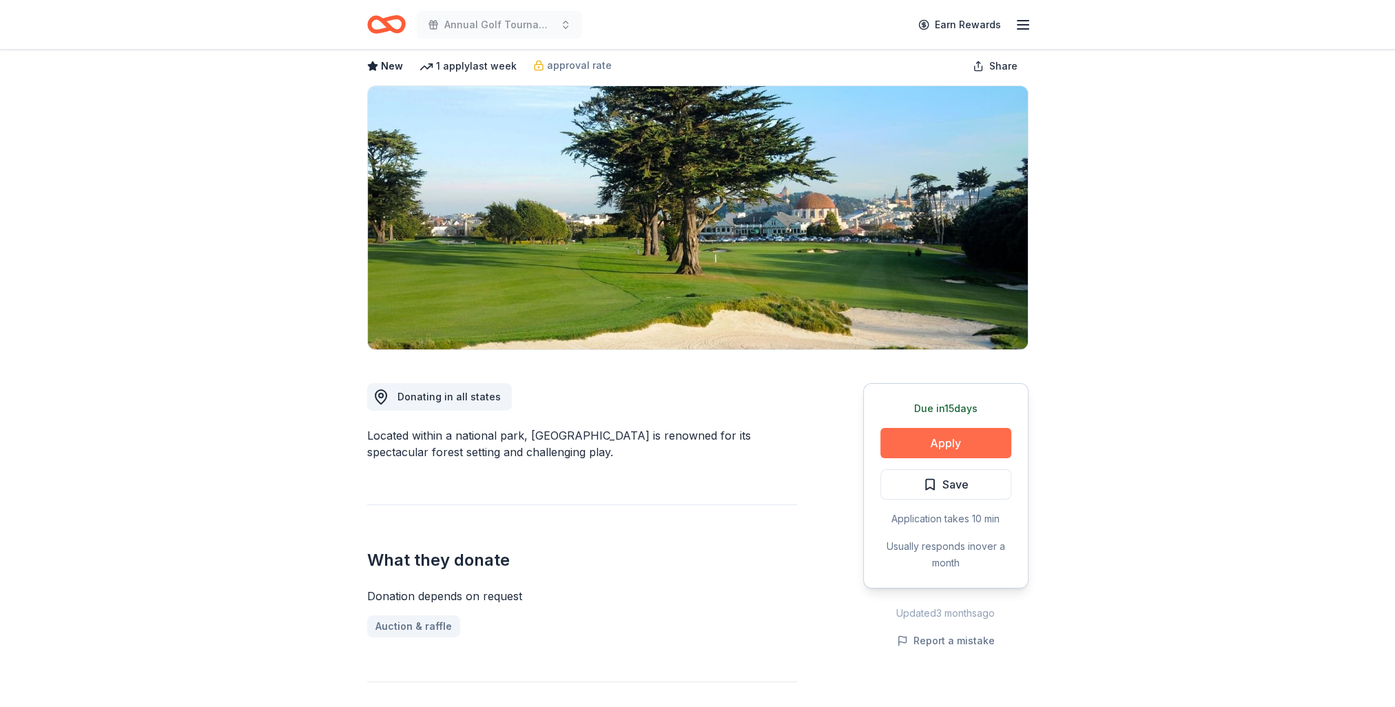
click at [960, 437] on button "Apply" at bounding box center [945, 443] width 131 height 30
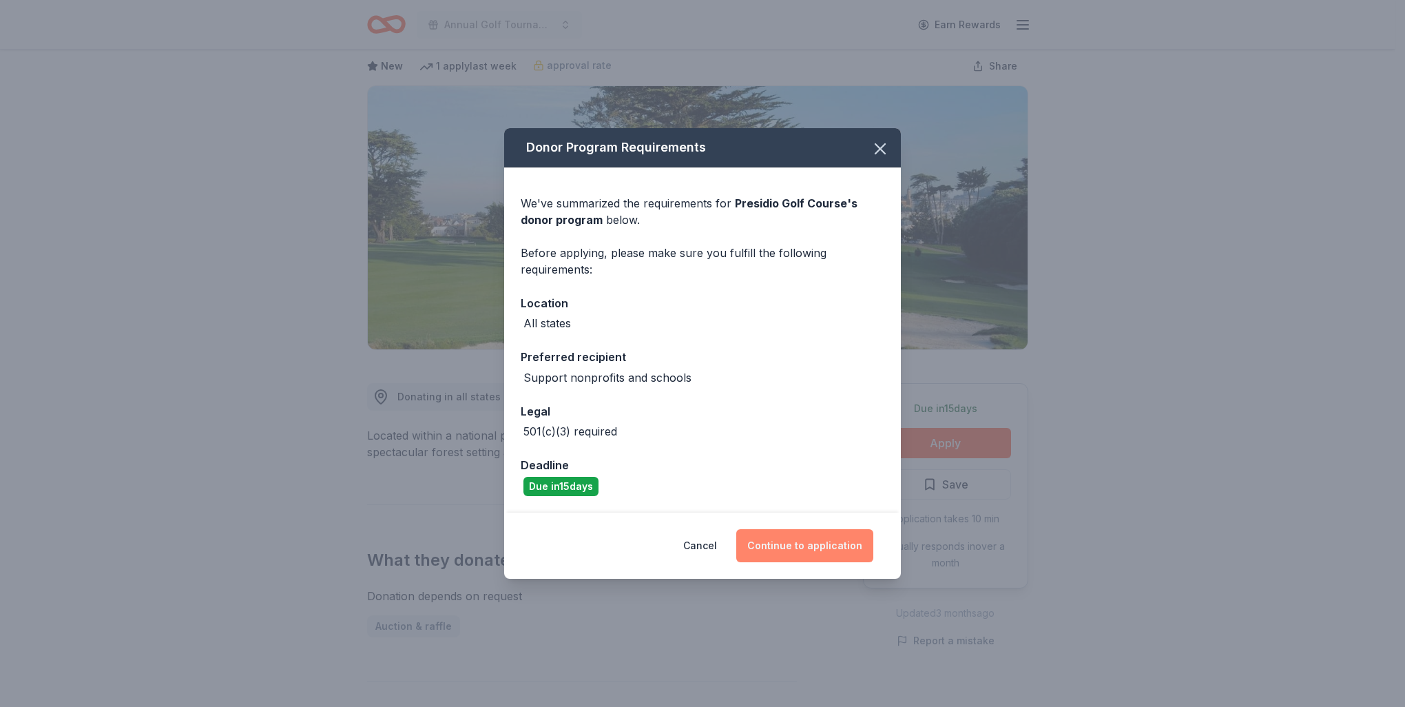
click at [792, 550] on button "Continue to application" at bounding box center [805, 545] width 137 height 33
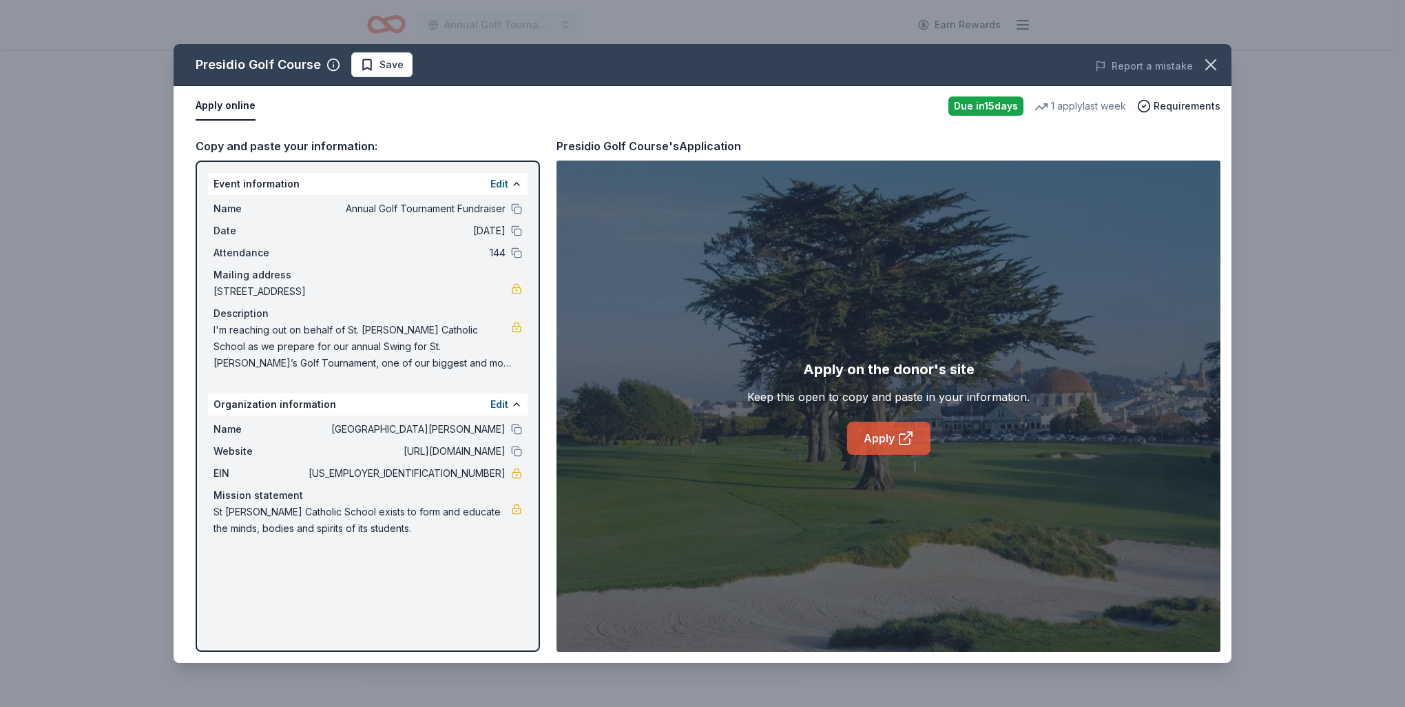
click at [881, 439] on link "Apply" at bounding box center [888, 438] width 83 height 33
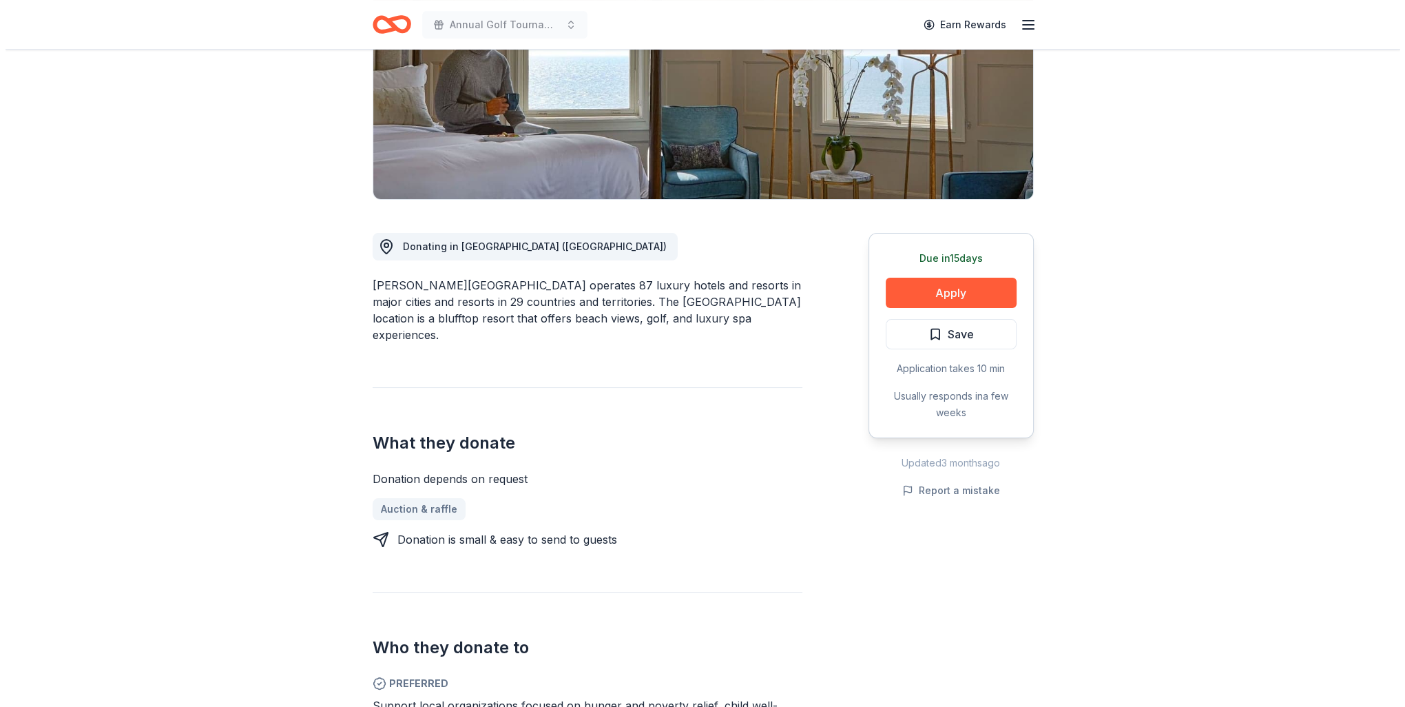
scroll to position [105, 0]
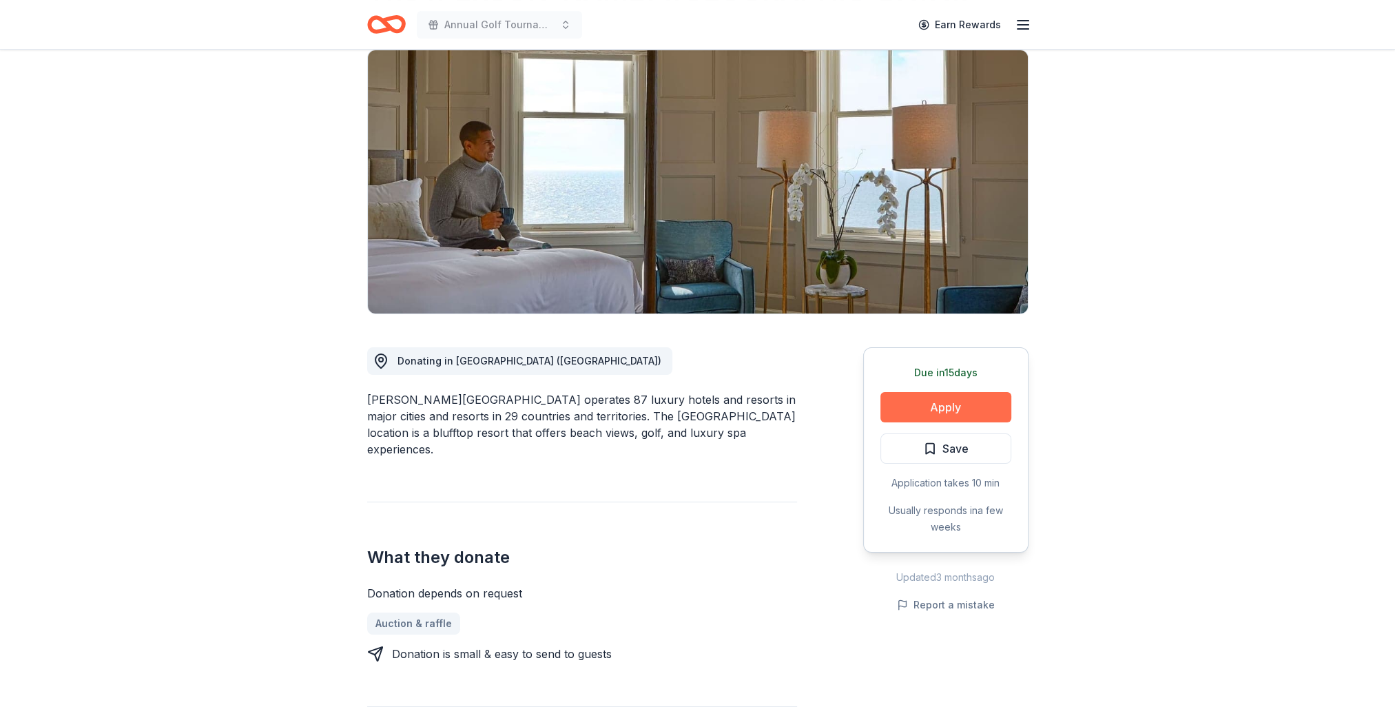
click at [940, 404] on button "Apply" at bounding box center [945, 407] width 131 height 30
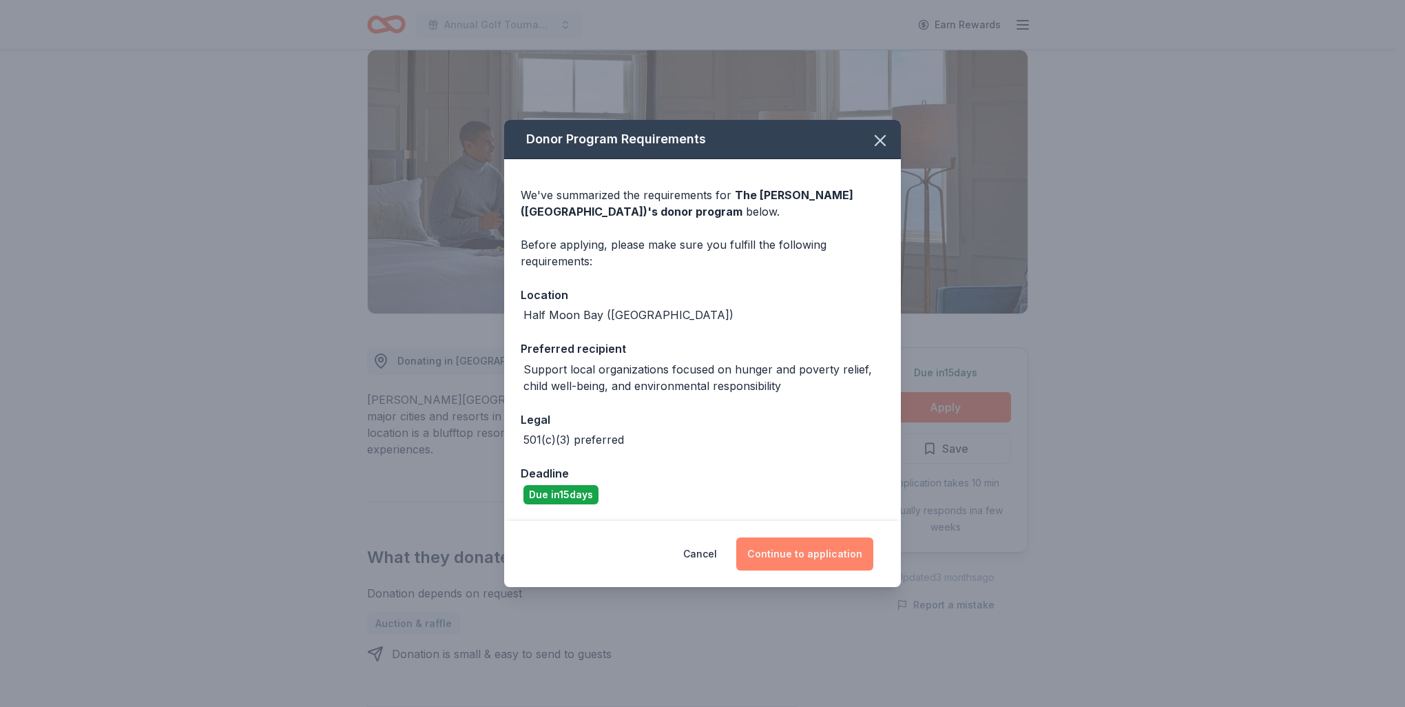
click at [812, 558] on button "Continue to application" at bounding box center [805, 553] width 137 height 33
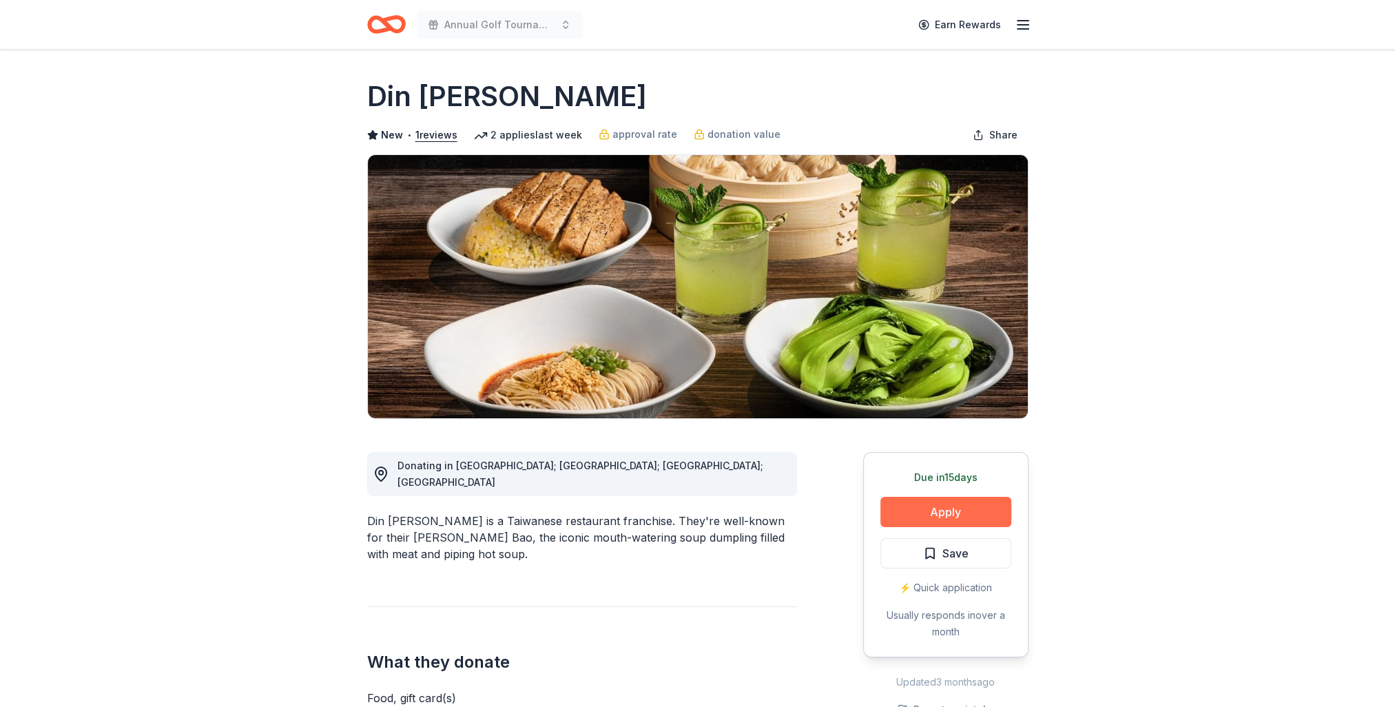
click at [947, 511] on button "Apply" at bounding box center [945, 512] width 131 height 30
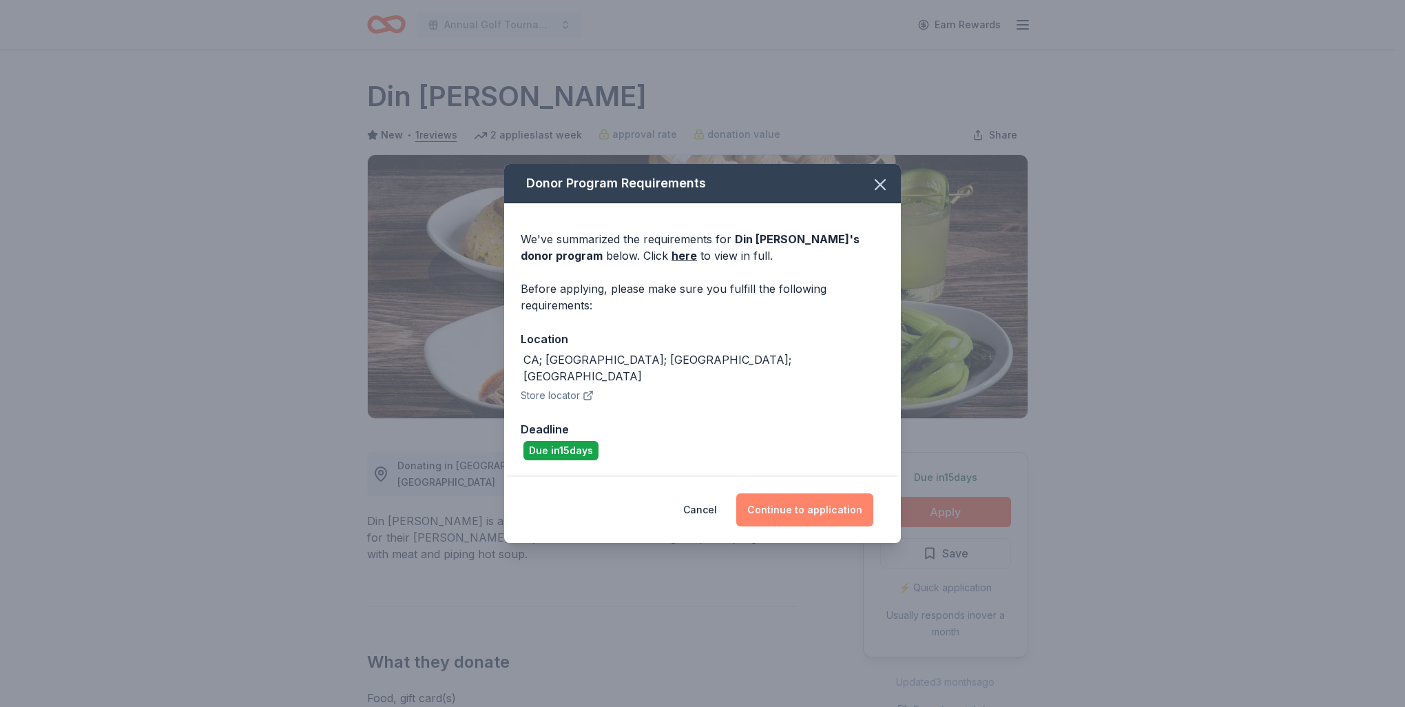
click at [782, 508] on button "Continue to application" at bounding box center [805, 509] width 137 height 33
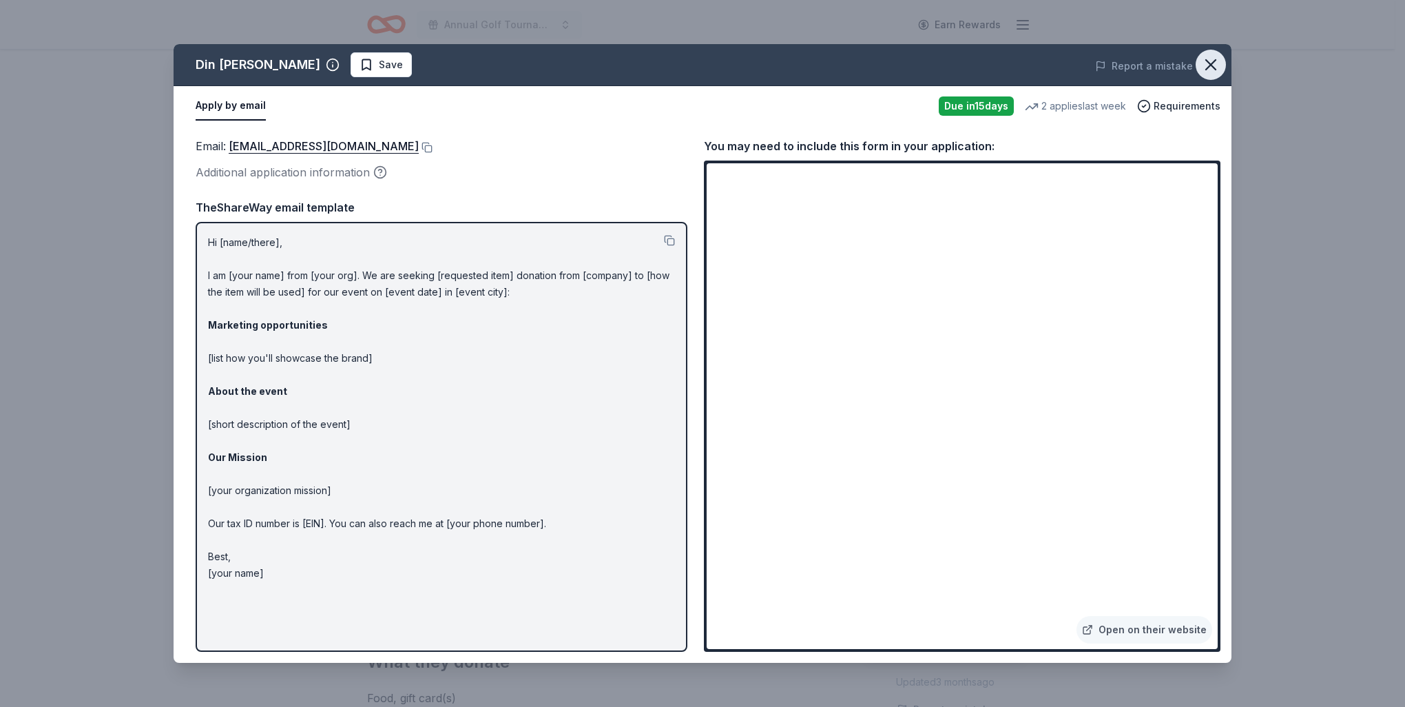
click at [1210, 63] on icon "button" at bounding box center [1211, 65] width 10 height 10
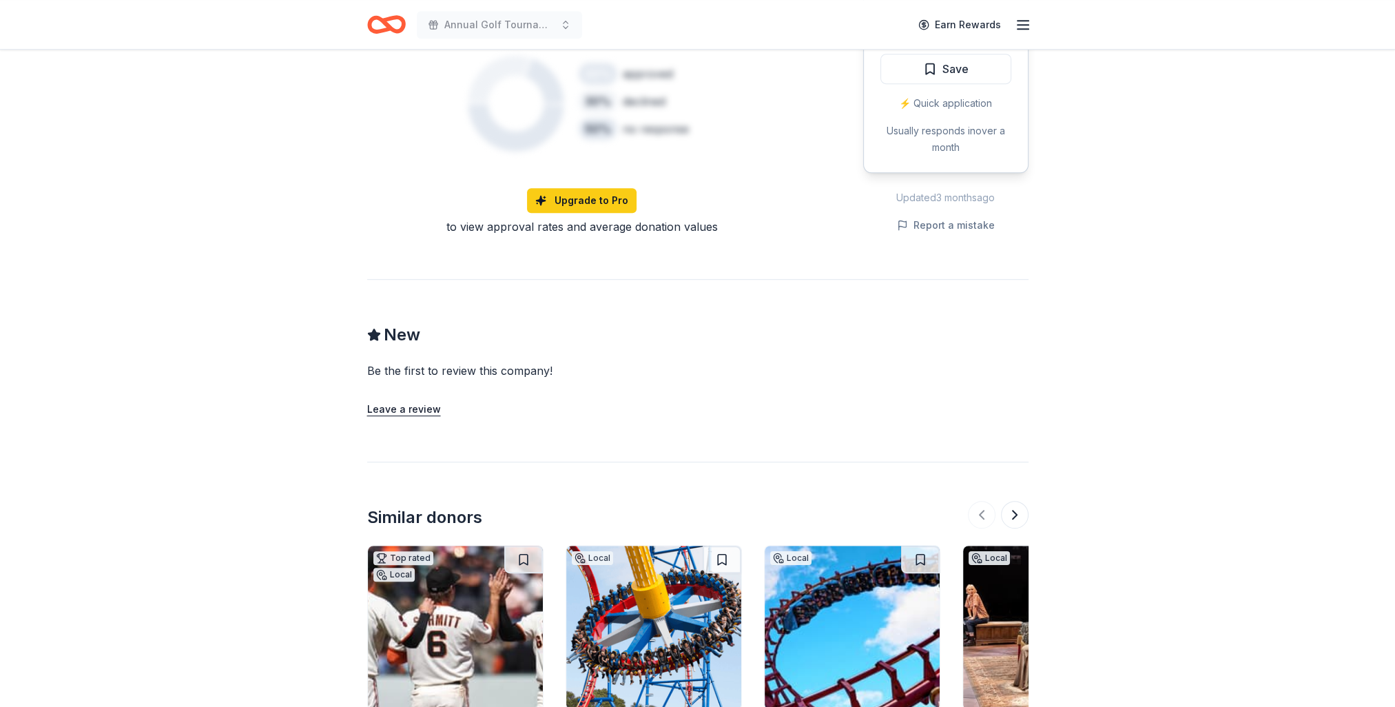
scroll to position [689, 0]
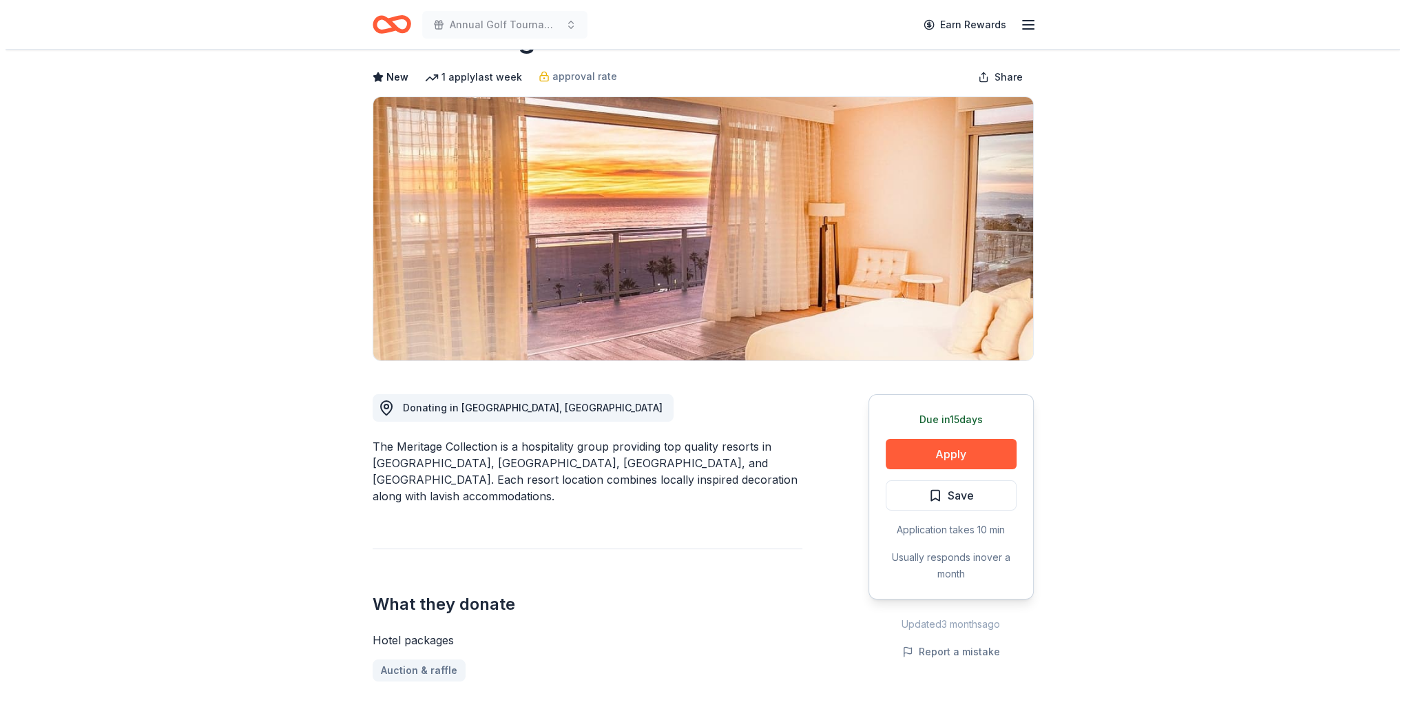
scroll to position [138, 0]
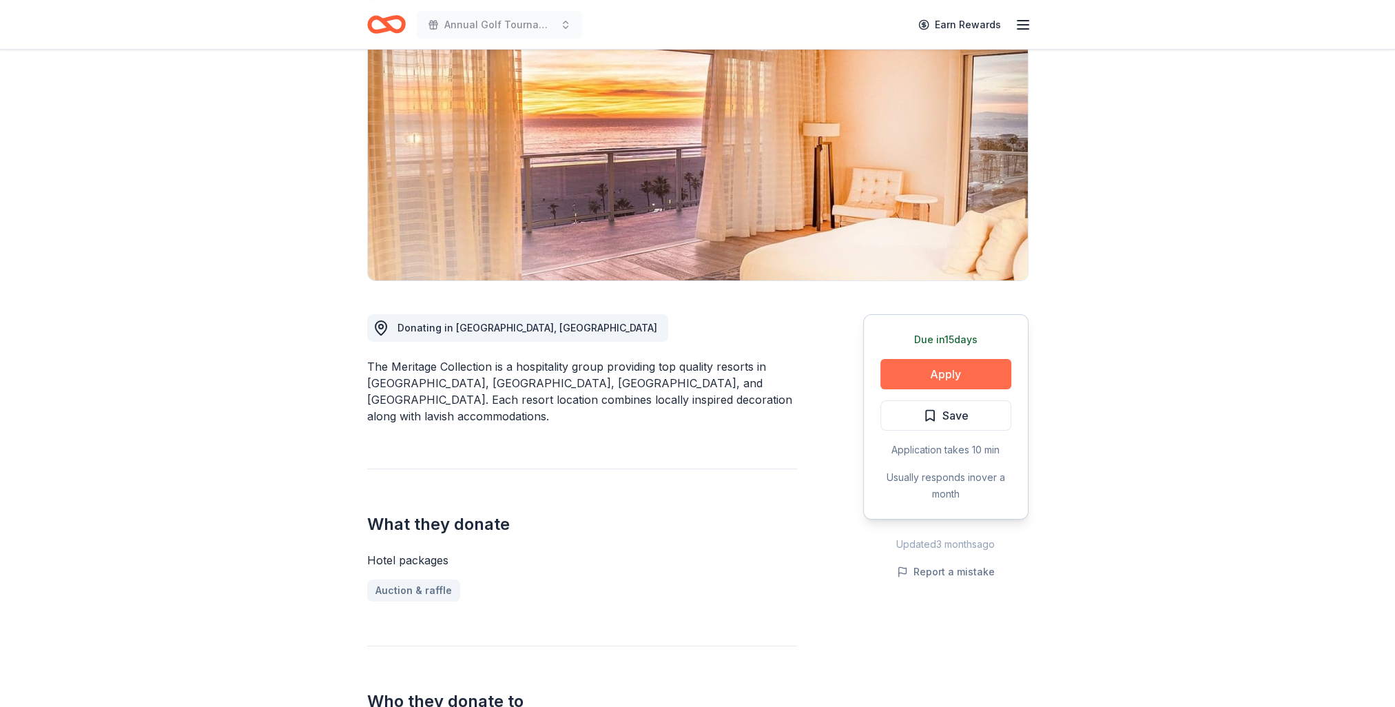
click at [945, 373] on button "Apply" at bounding box center [945, 374] width 131 height 30
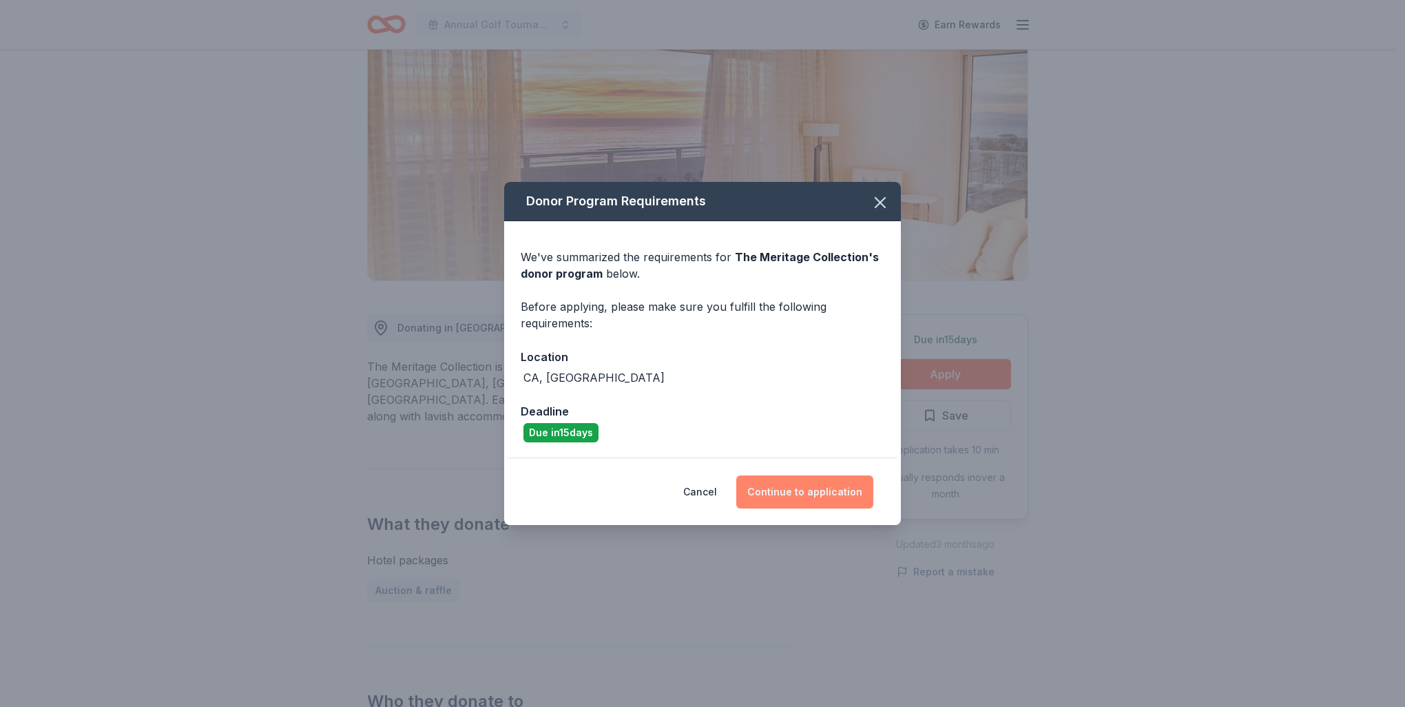
click at [818, 486] on button "Continue to application" at bounding box center [805, 491] width 137 height 33
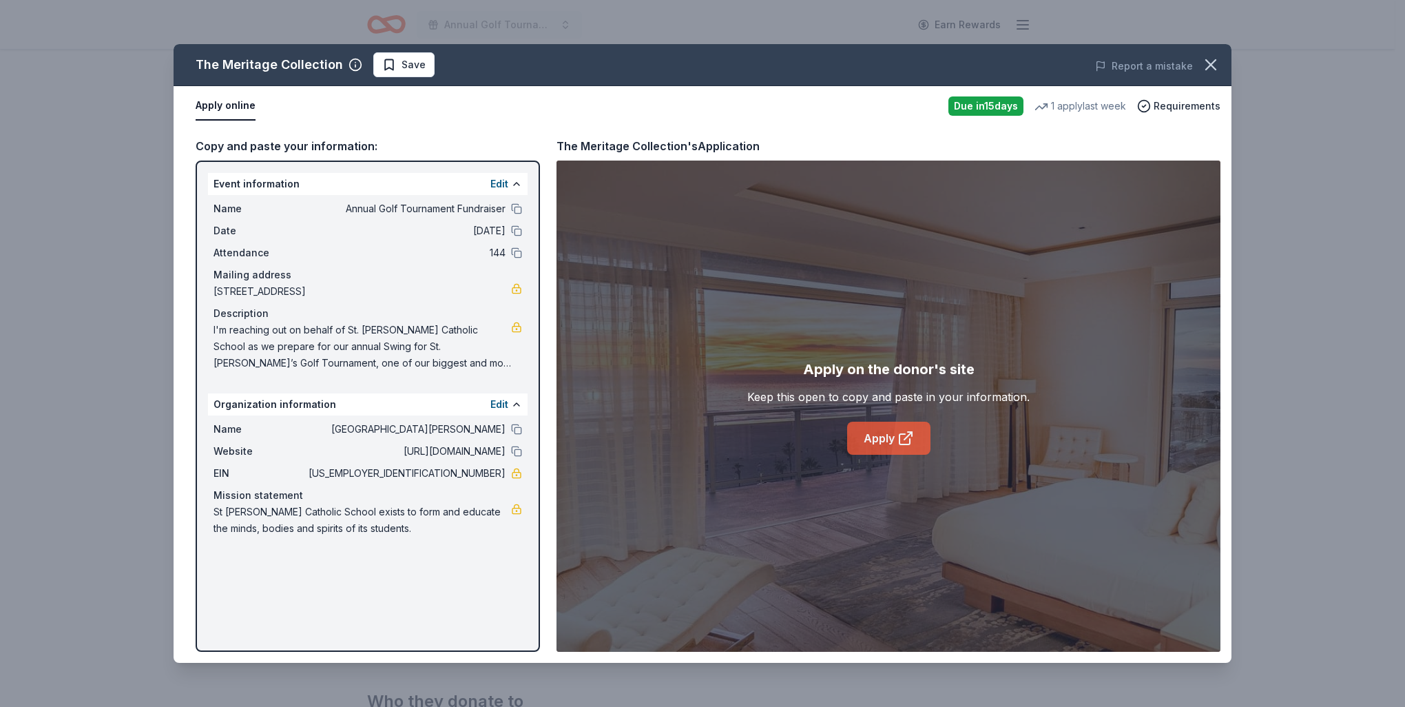
click at [874, 436] on link "Apply" at bounding box center [888, 438] width 83 height 33
